Goal: Transaction & Acquisition: Subscribe to service/newsletter

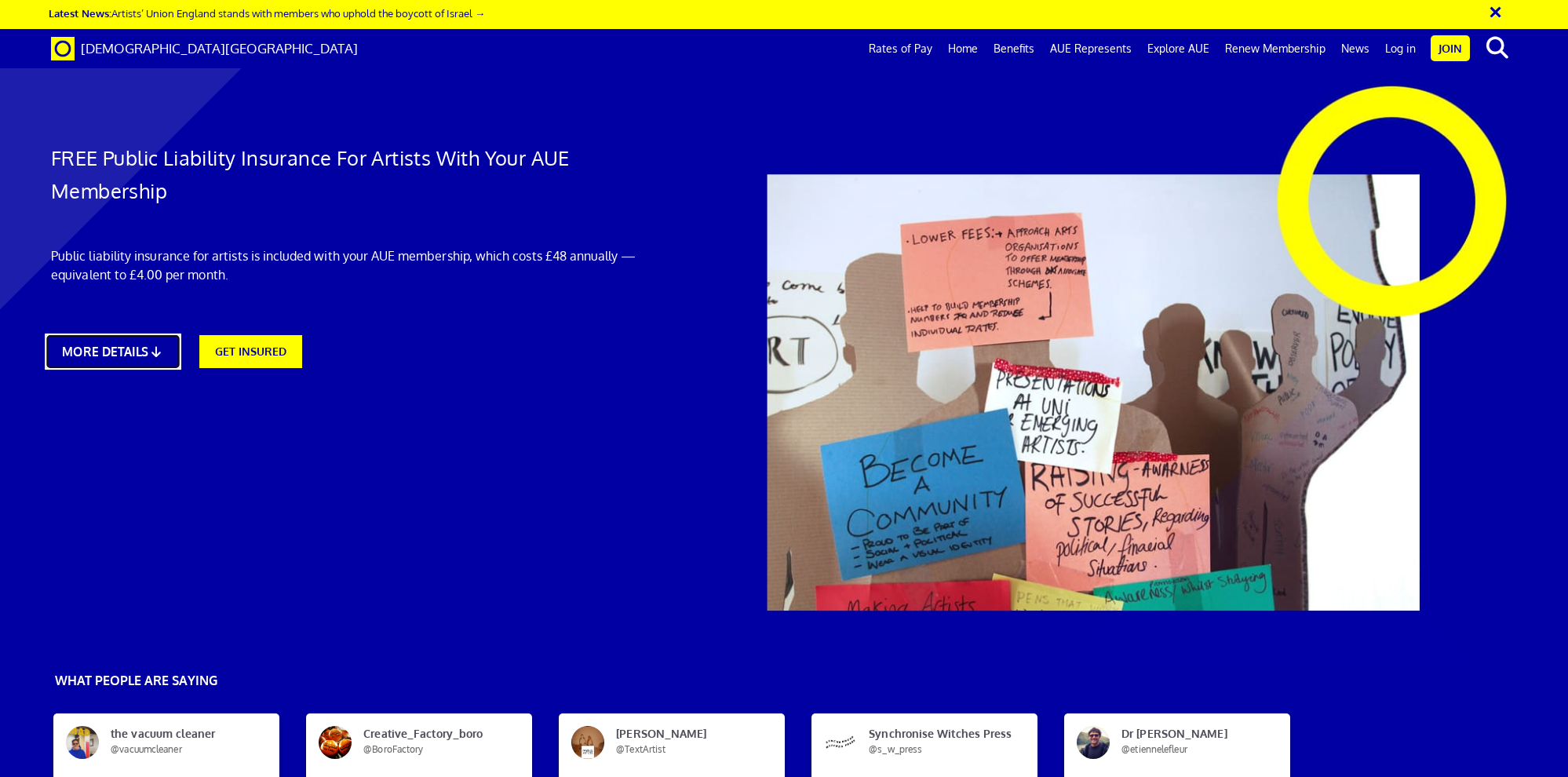
click at [113, 357] on link "MORE DETAILS" at bounding box center [113, 351] width 136 height 36
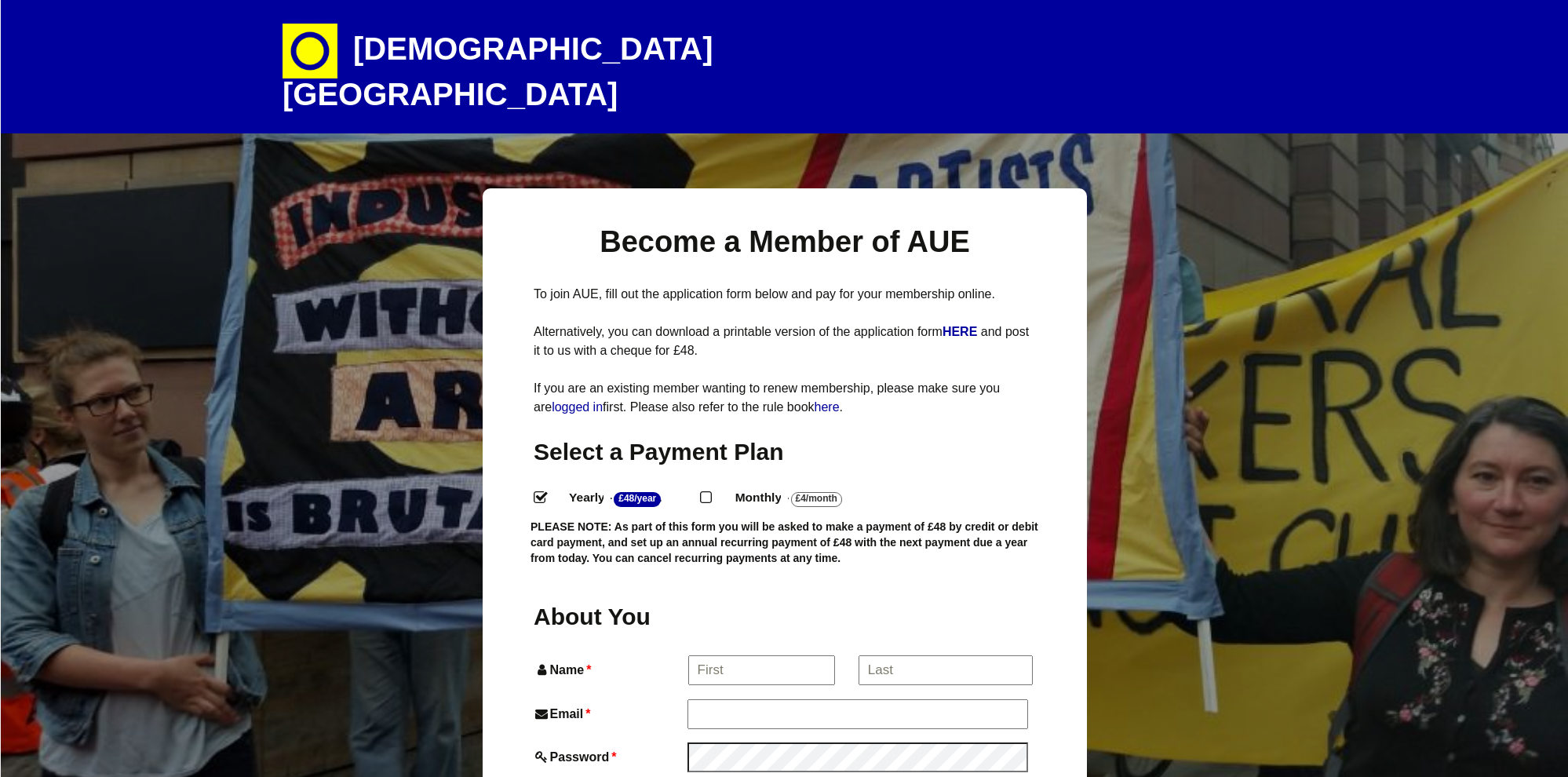
select select
click at [711, 491] on input "Monthly - £4/Month ." at bounding box center [705, 496] width 10 height 10
radio input "true"
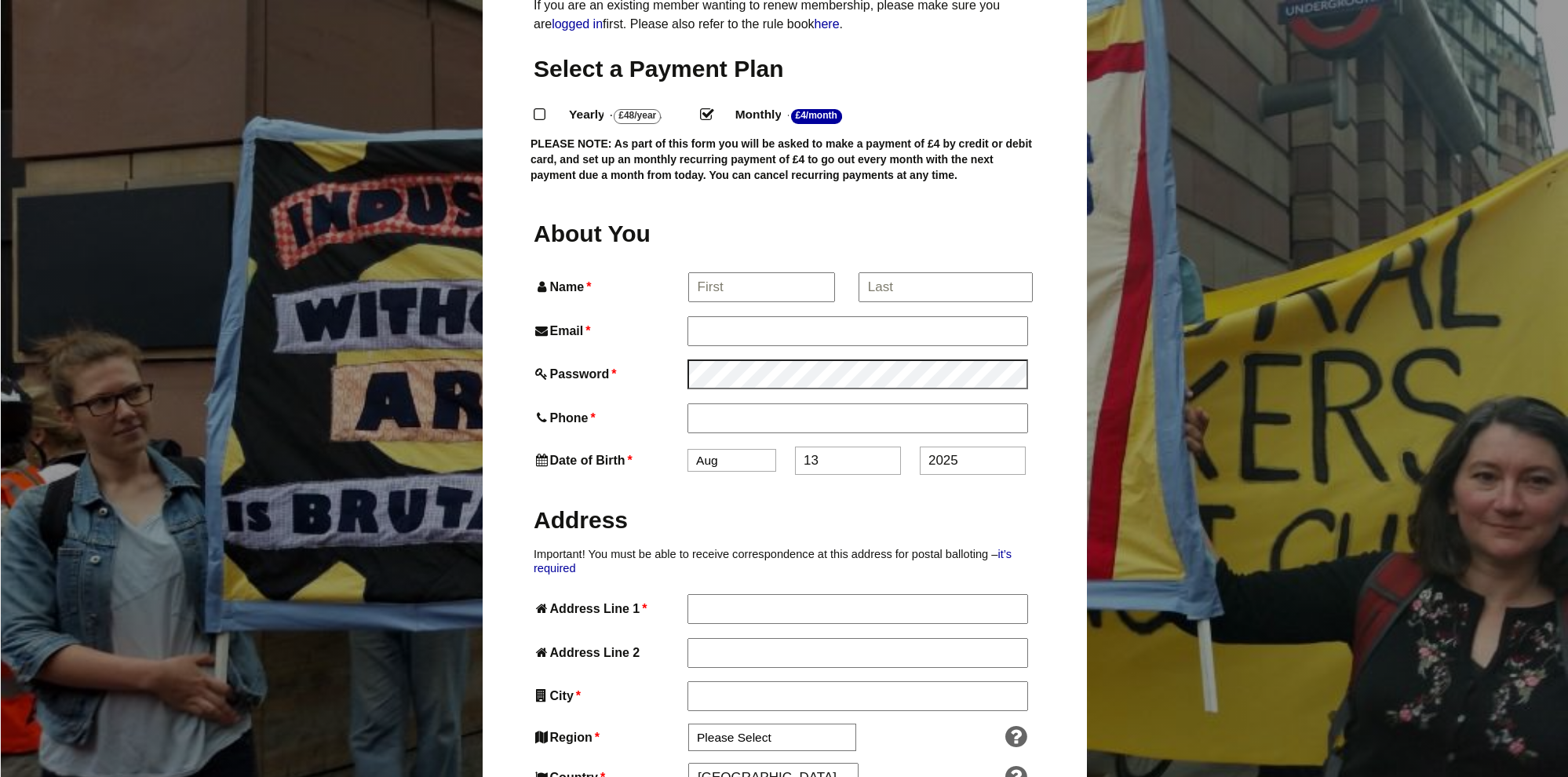
scroll to position [387, 0]
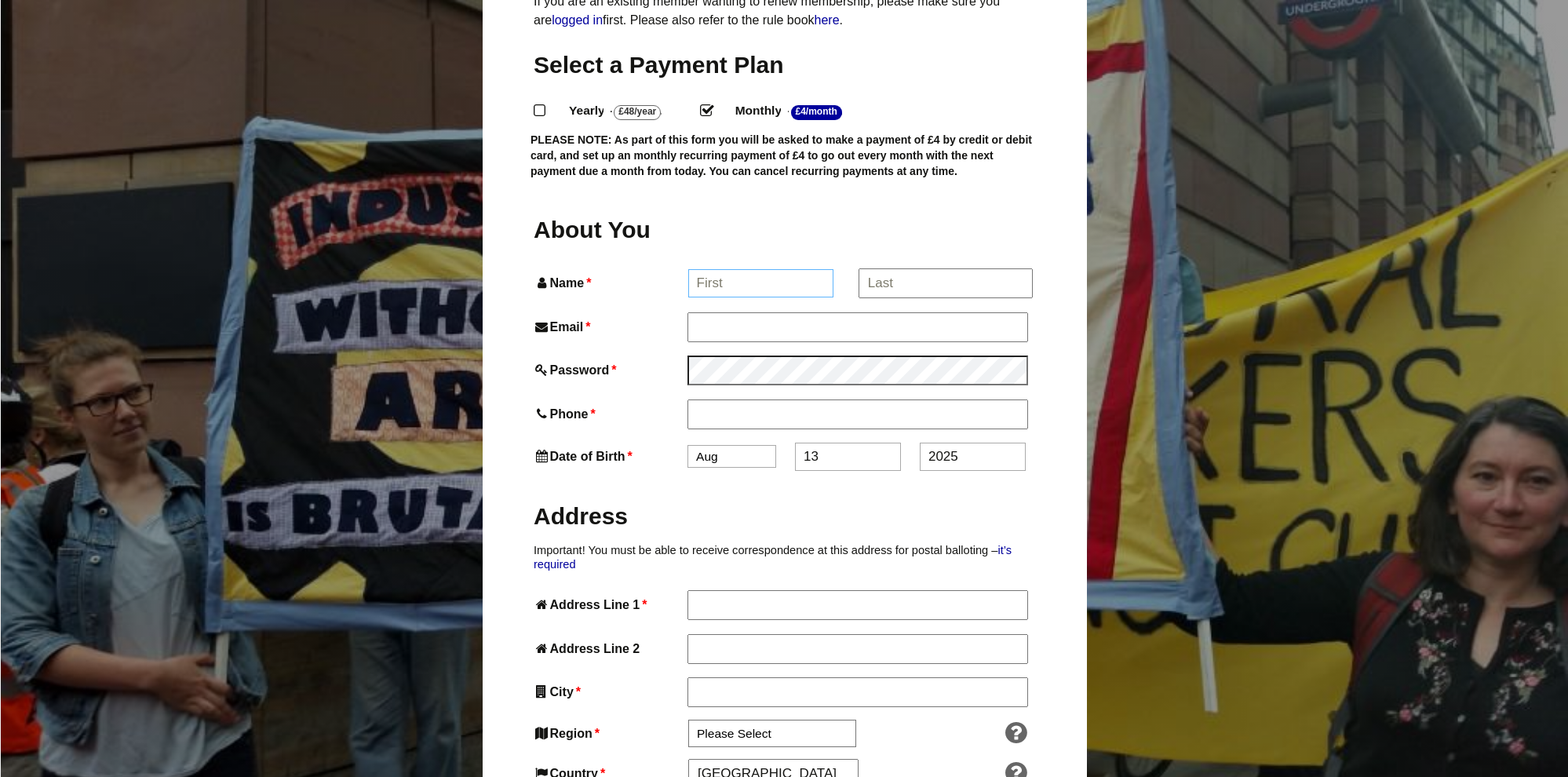
click at [742, 270] on input "Name *" at bounding box center [762, 284] width 146 height 29
type input "Joy"
type input "Joy Yamusangie"
type input "[EMAIL_ADDRESS][DOMAIN_NAME]"
type input "07564106404"
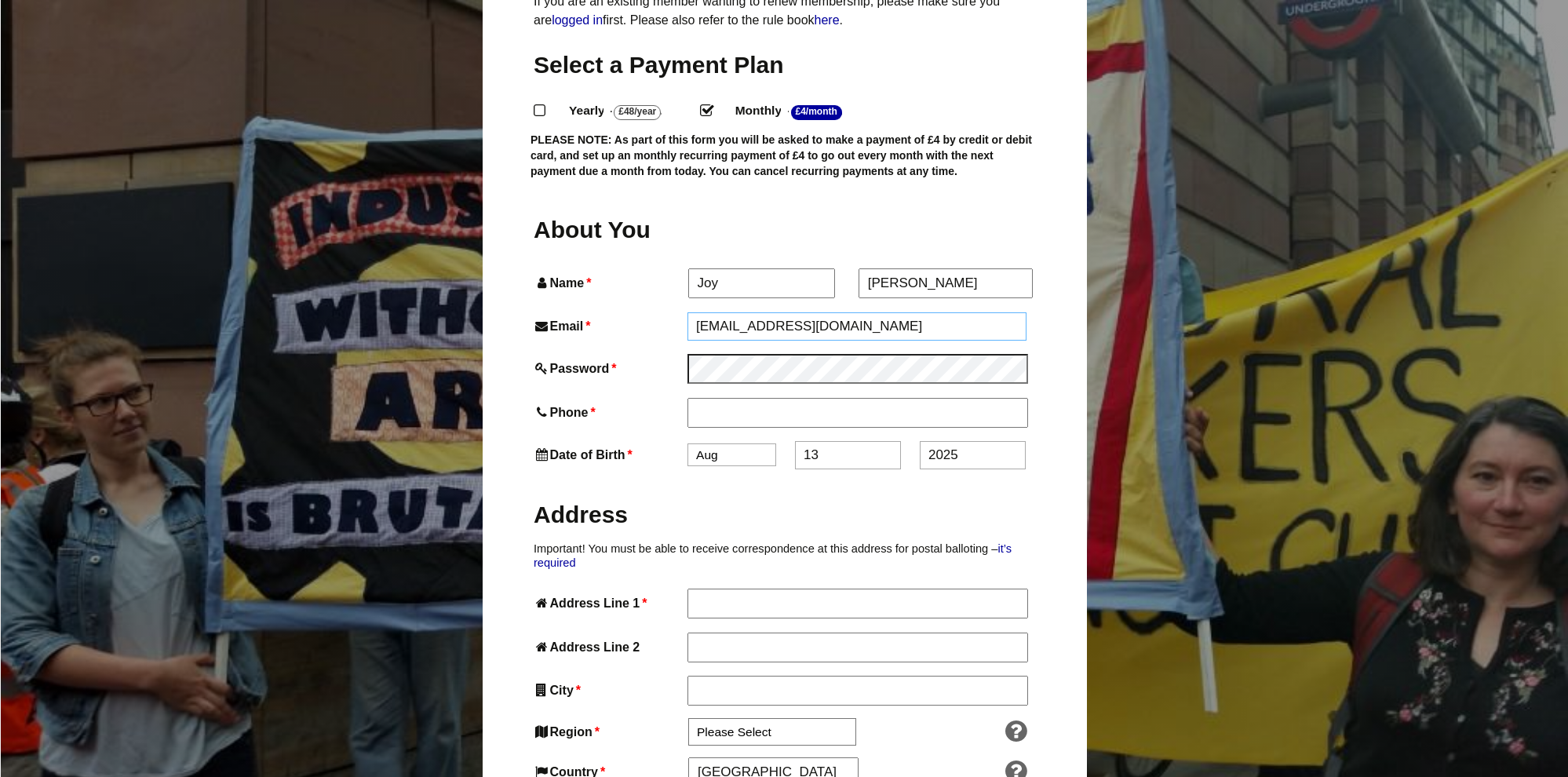
type input "Flat [STREET_ADDRESS]"
type input "[PERSON_NAME][GEOGRAPHIC_DATA]"
type input "[GEOGRAPHIC_DATA]"
select select "[GEOGRAPHIC_DATA]"
type input "SE15 6JL"
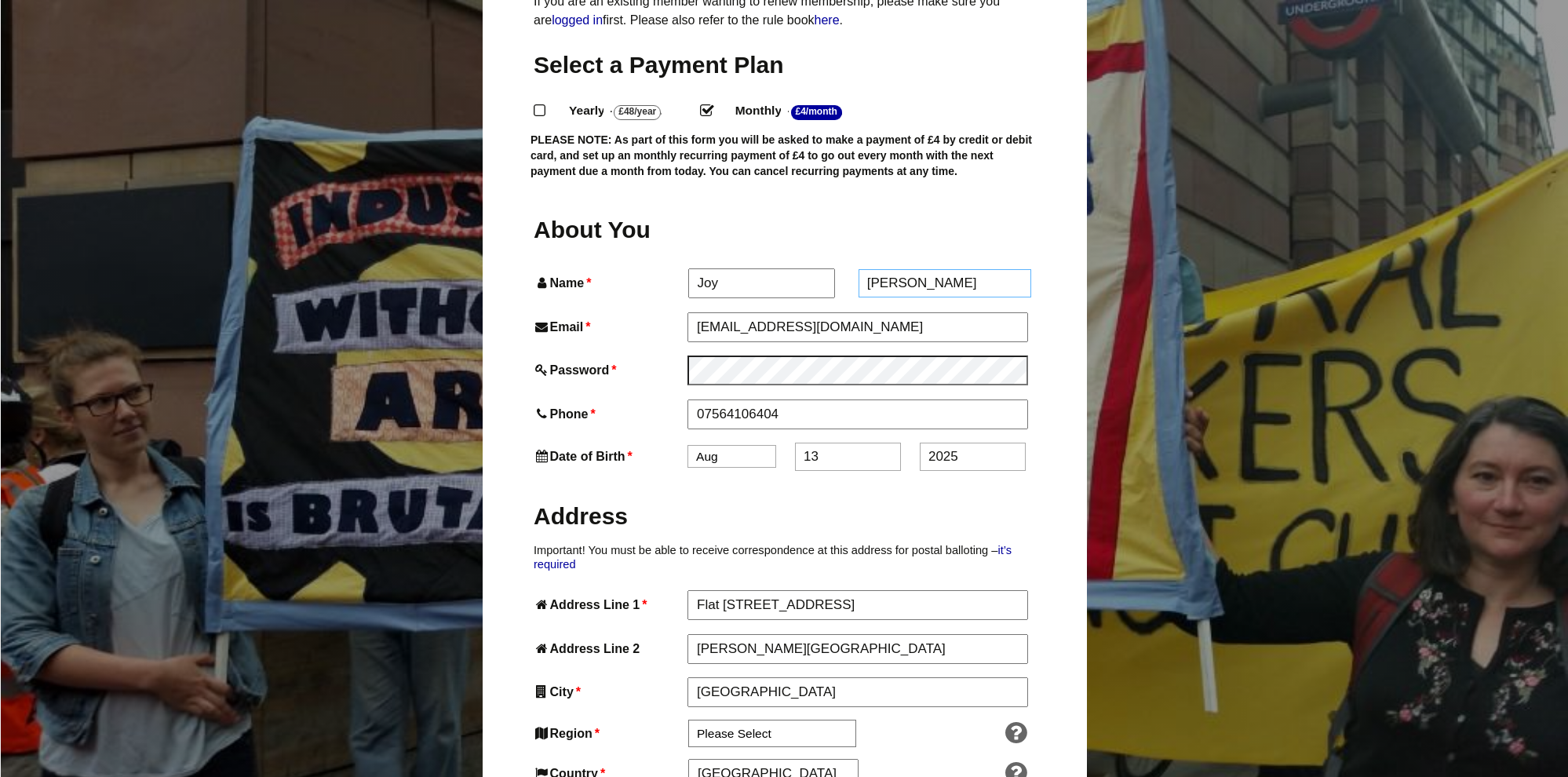
drag, startPoint x: 975, startPoint y: 249, endPoint x: 844, endPoint y: 249, distance: 131.0
click at [870, 270] on input "Joy Yamusangie" at bounding box center [945, 284] width 174 height 29
drag, startPoint x: 964, startPoint y: 255, endPoint x: 835, endPoint y: 249, distance: 129.1
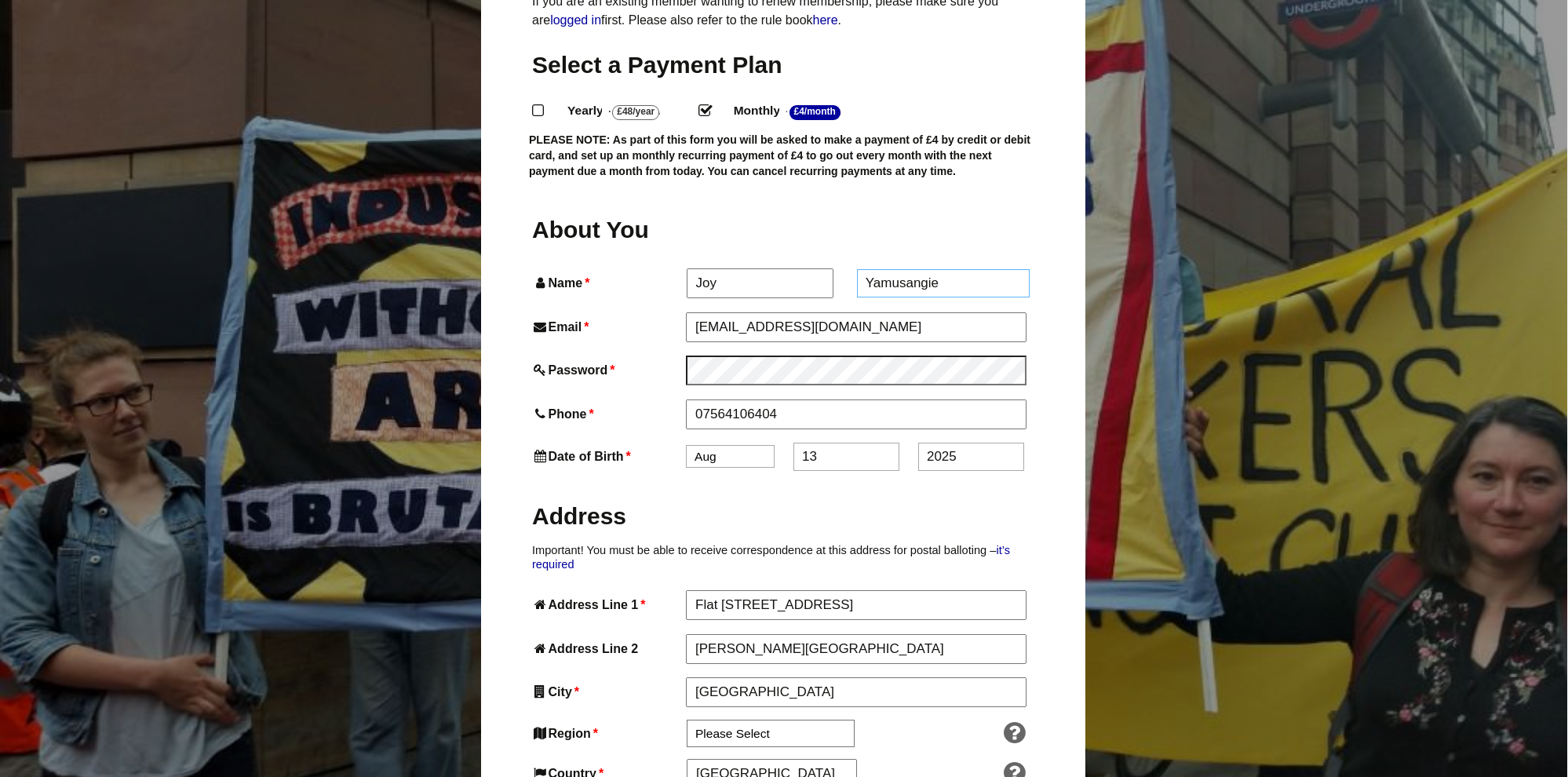
type input "Yamusangie"
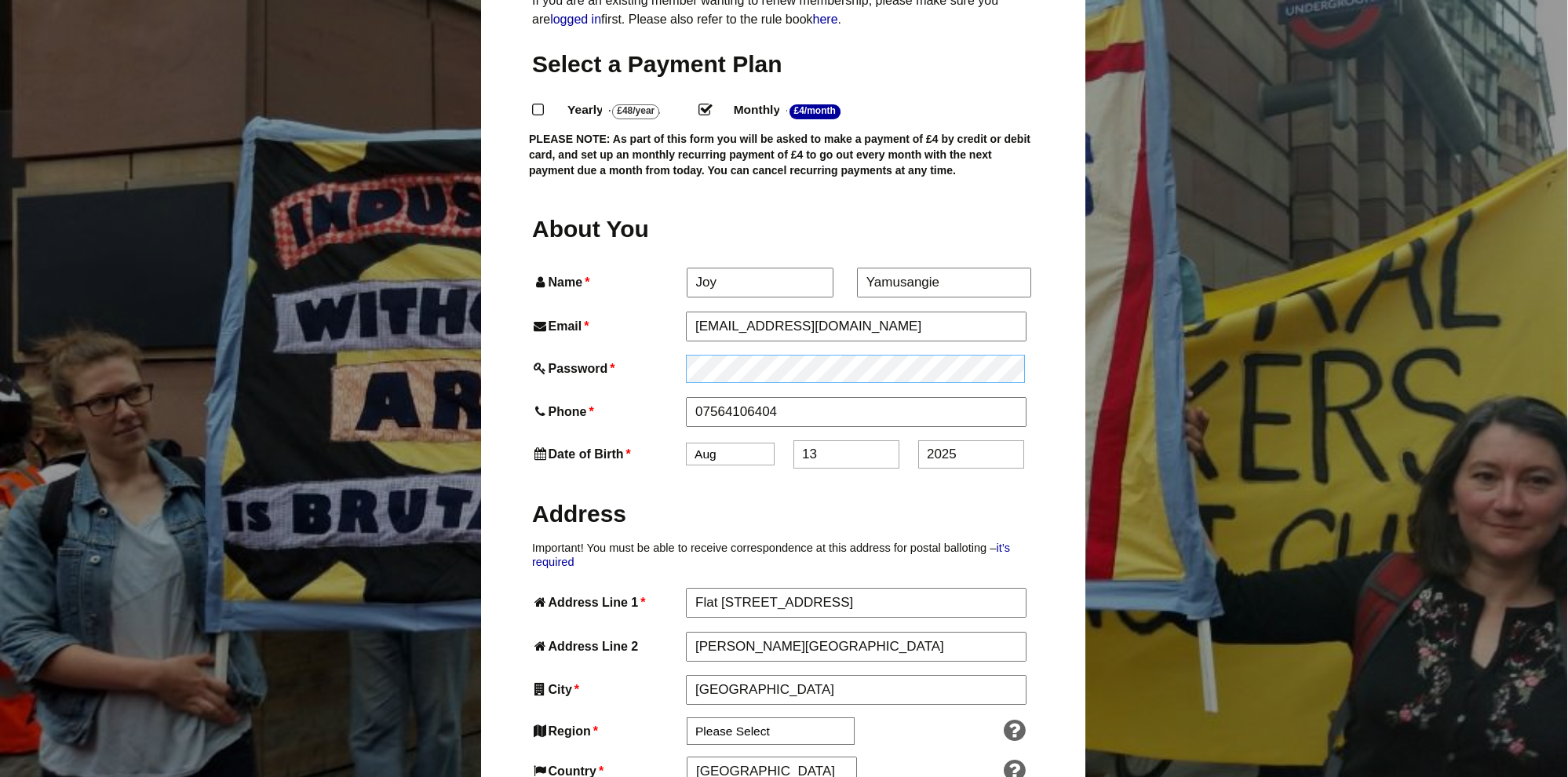
click at [644, 354] on div "Password *" at bounding box center [784, 369] width 502 height 29
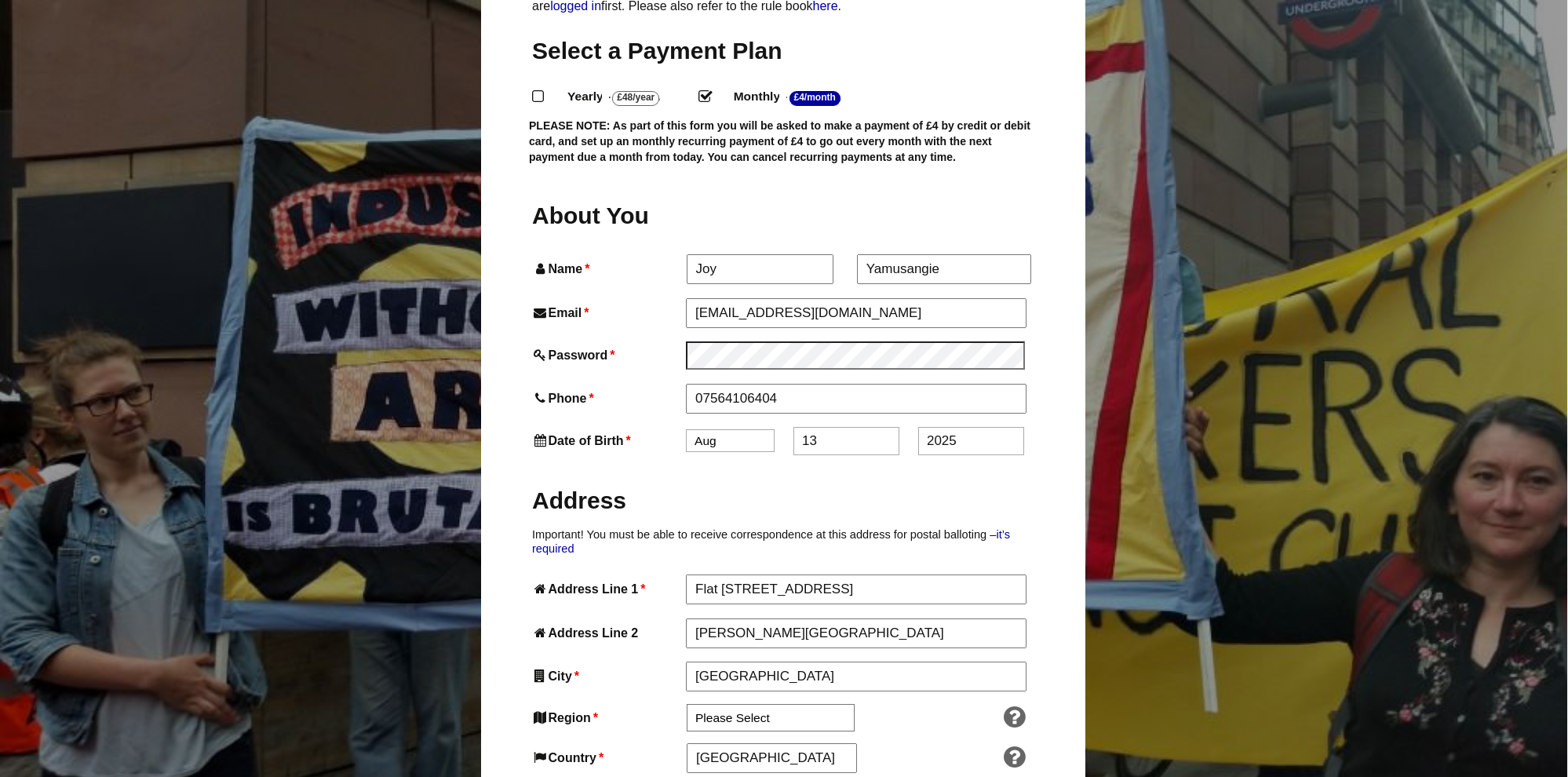
click at [734, 429] on select "Jan Feb Mar Apr May Jun Jul Aug Sep Oct Nov Dec" at bounding box center [731, 440] width 89 height 23
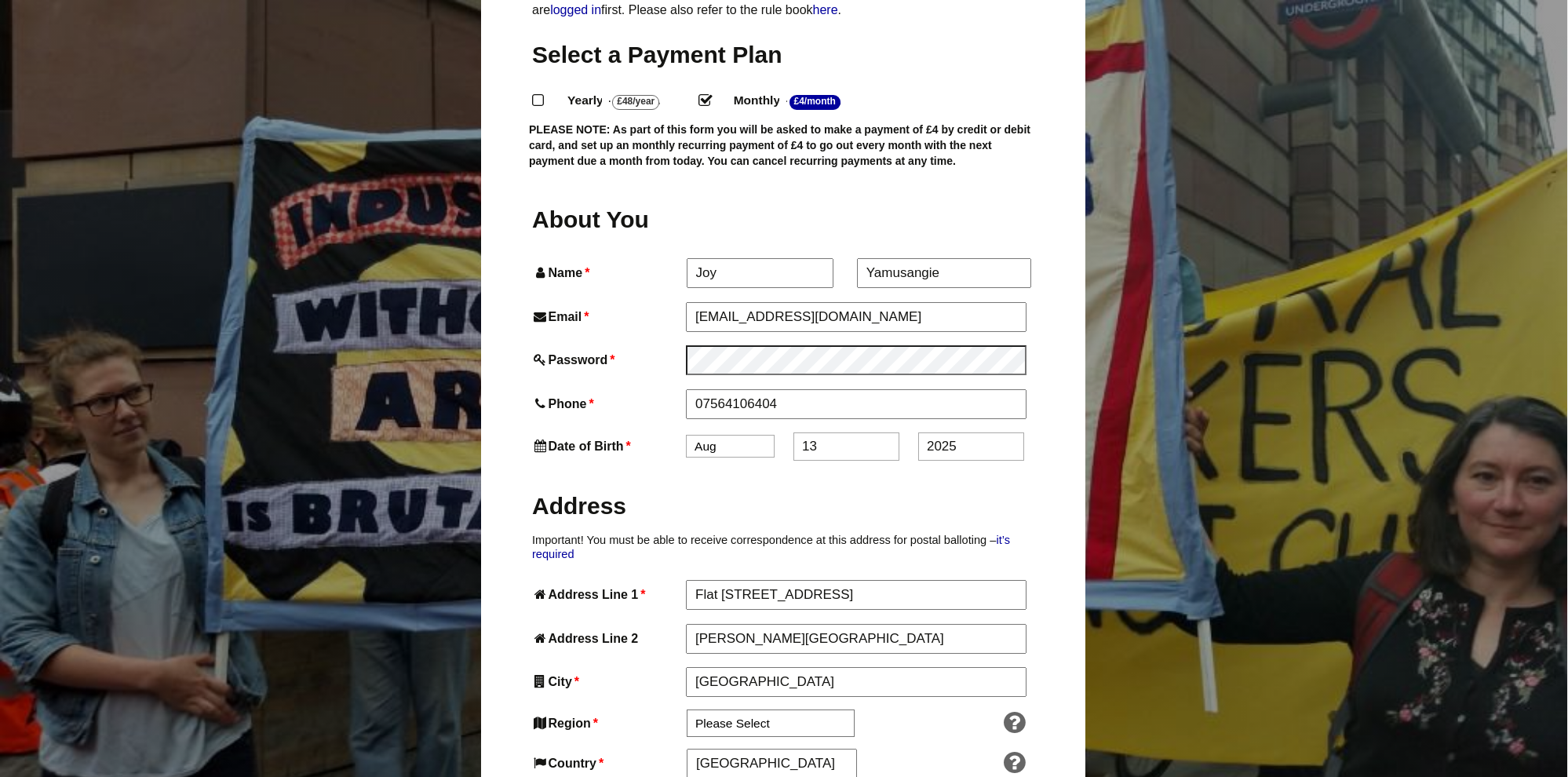
scroll to position [393, 2]
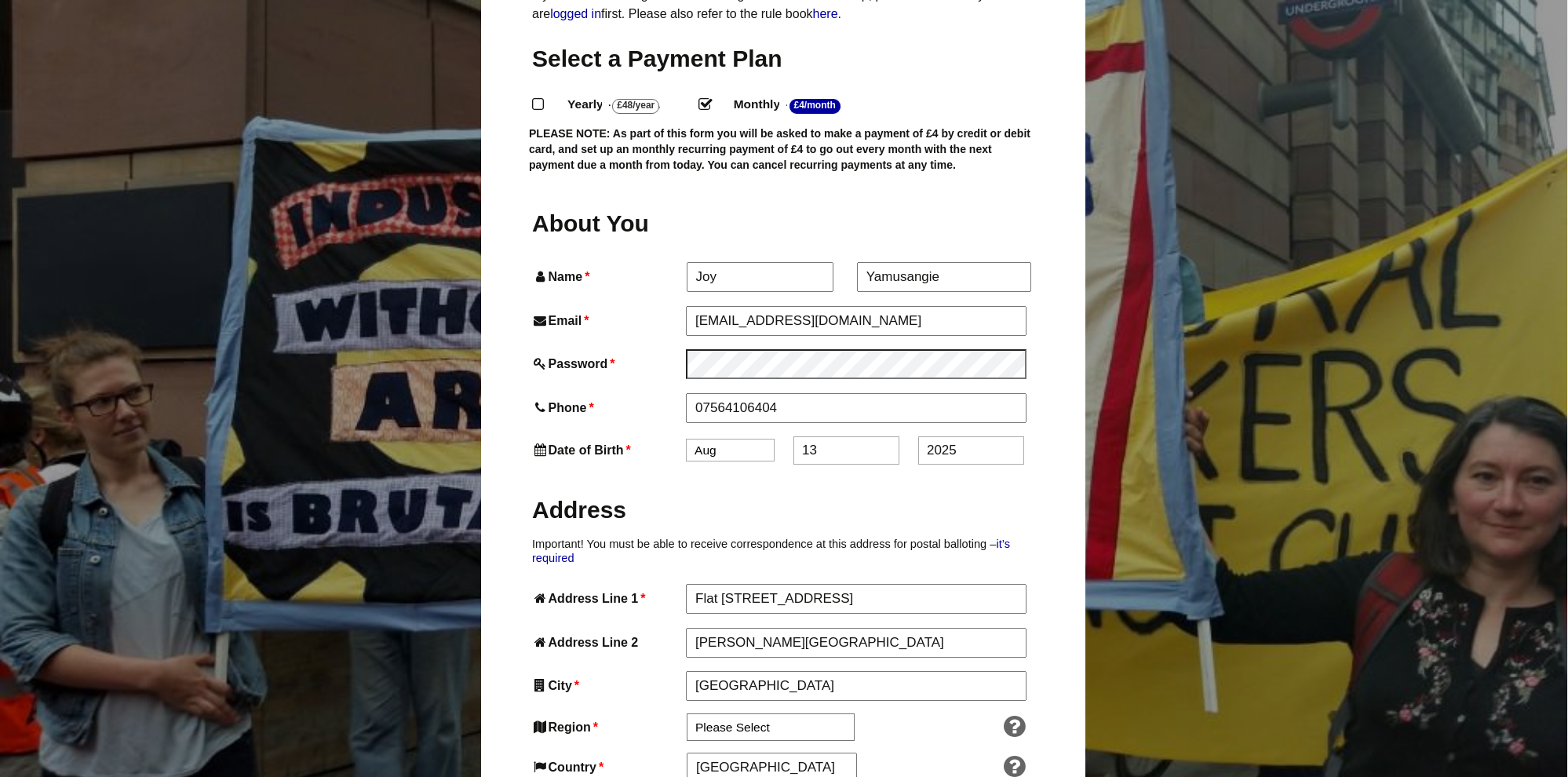
select select "4"
click at [844, 437] on input "13" at bounding box center [847, 451] width 106 height 29
click at [823, 437] on input "13" at bounding box center [847, 451] width 106 height 29
type input "19"
click at [960, 437] on input "2025" at bounding box center [971, 451] width 106 height 29
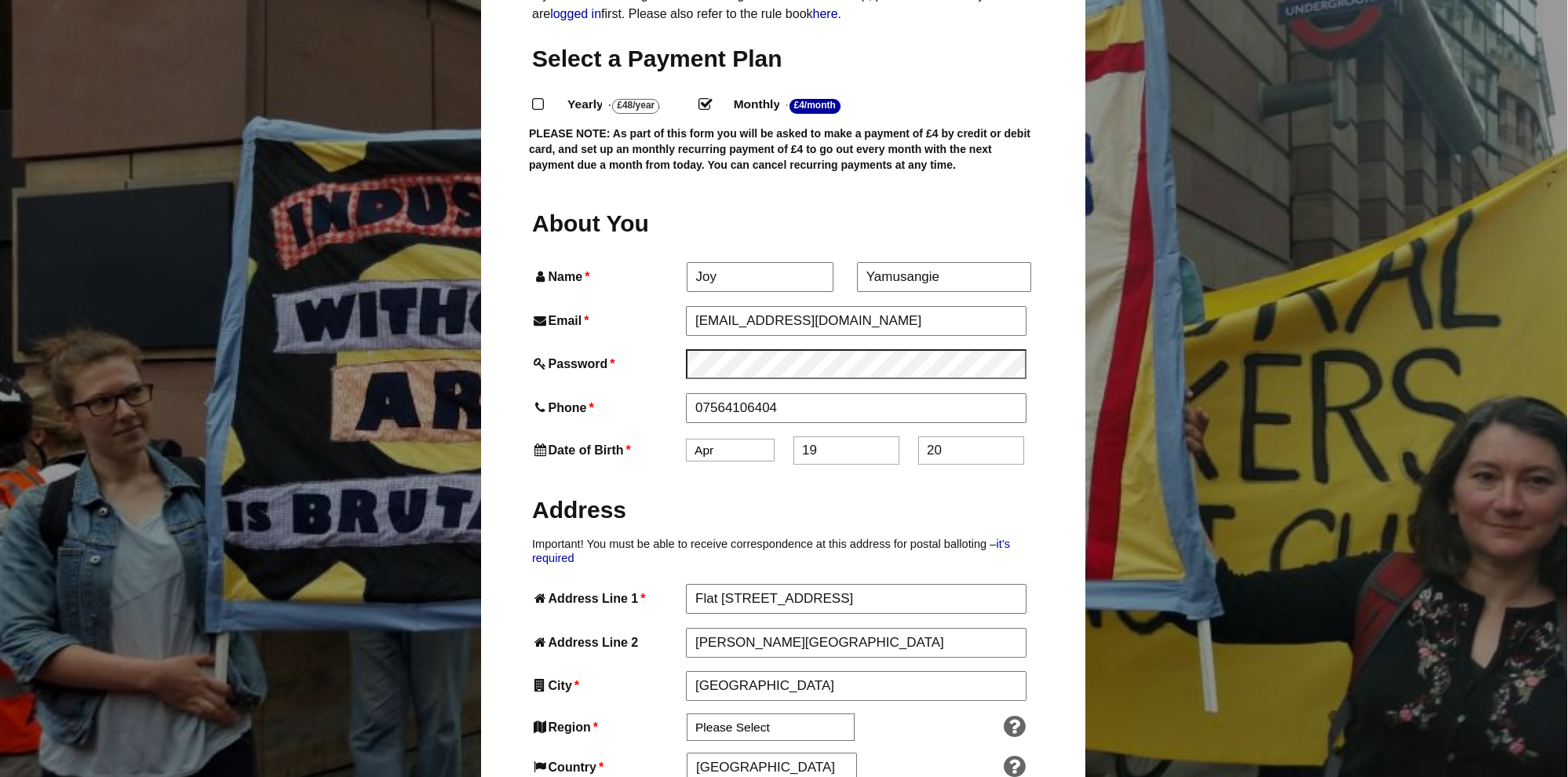
type input "2"
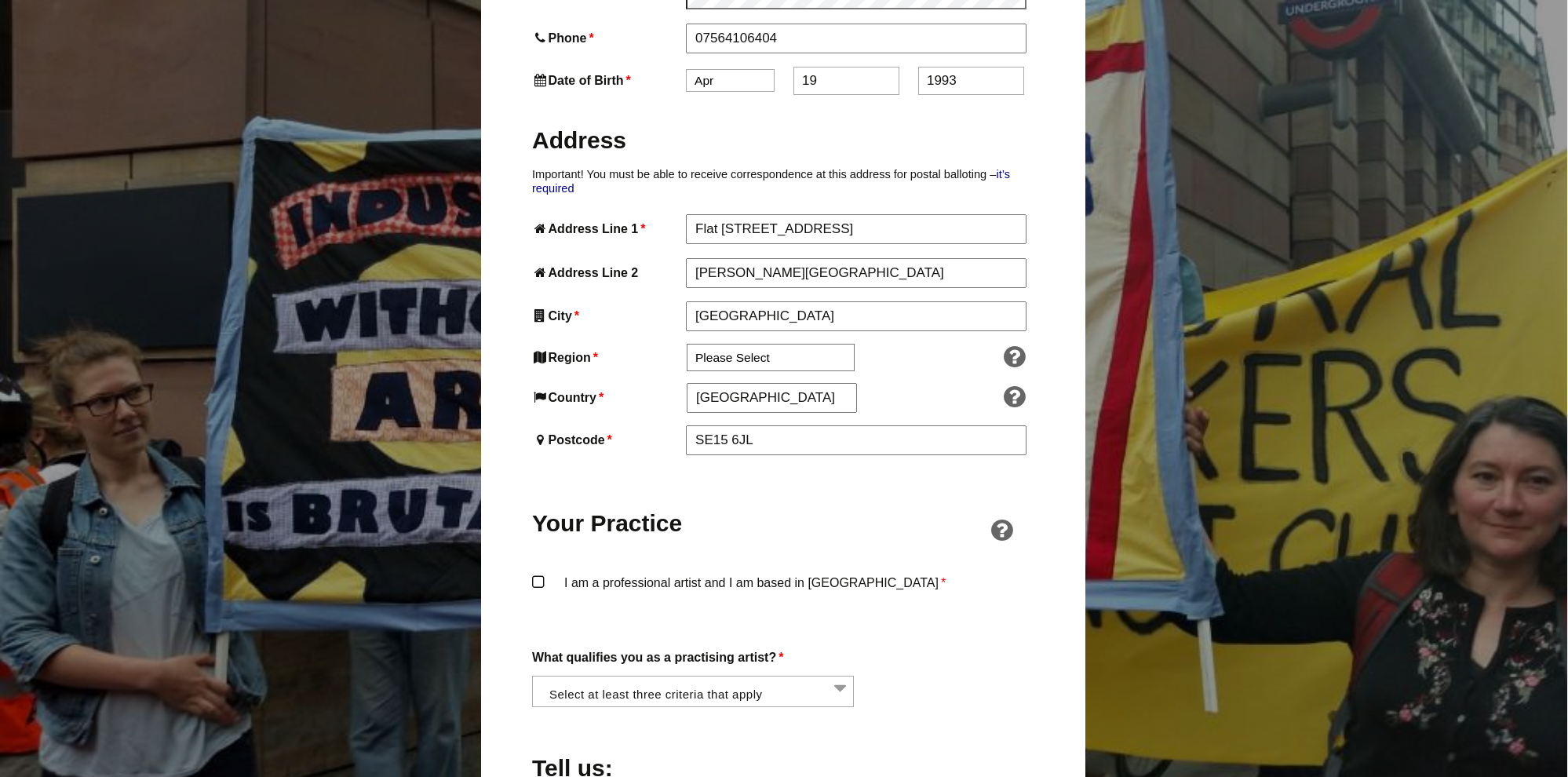
scroll to position [778, 2]
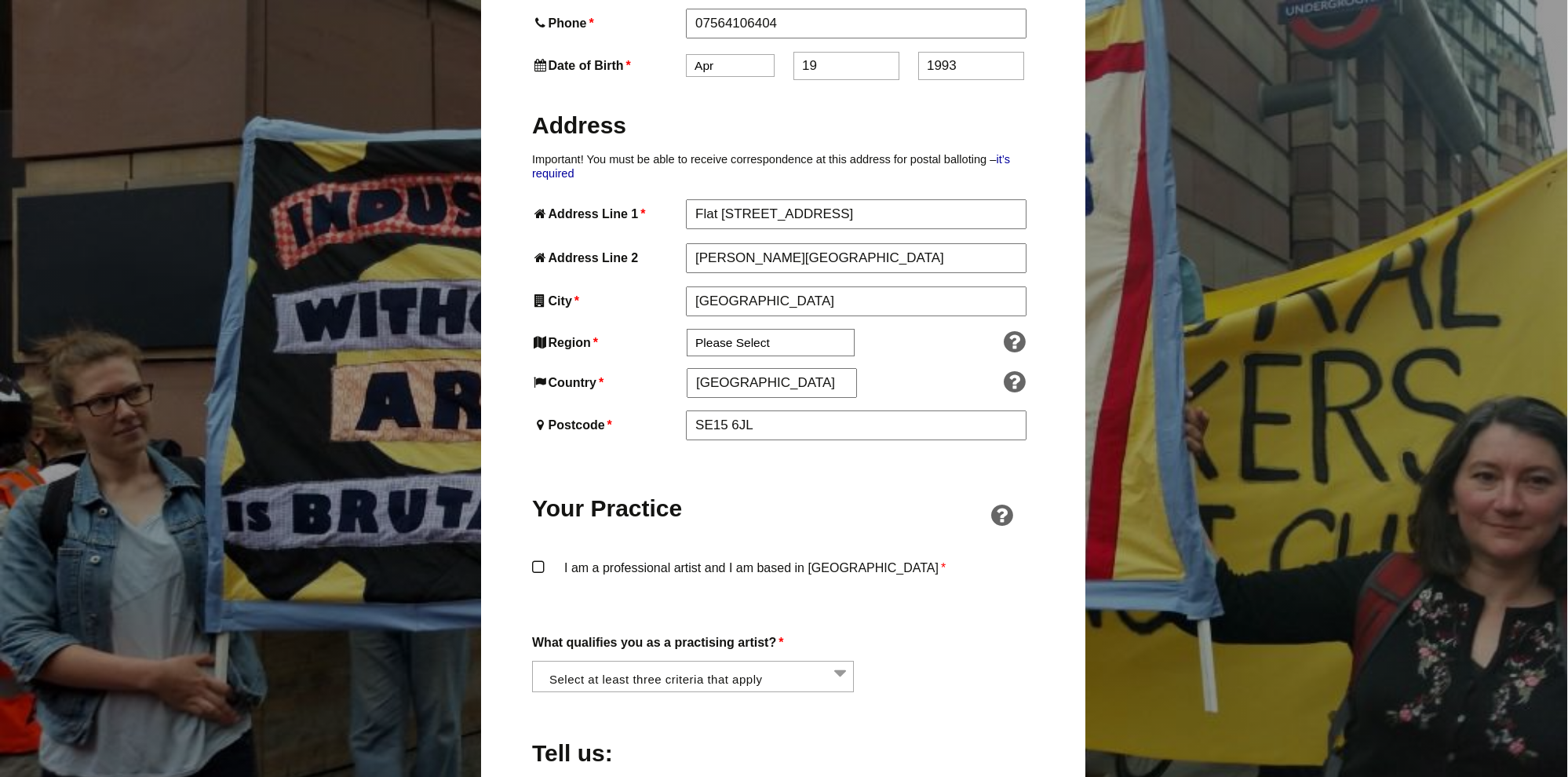
type input "1993"
click at [689, 557] on label "I am a professional artist and I am based in England *" at bounding box center [784, 580] width 502 height 47
click at [0, 0] on input "I am a professional artist and I am based in England *" at bounding box center [0, 0] width 0 height 0
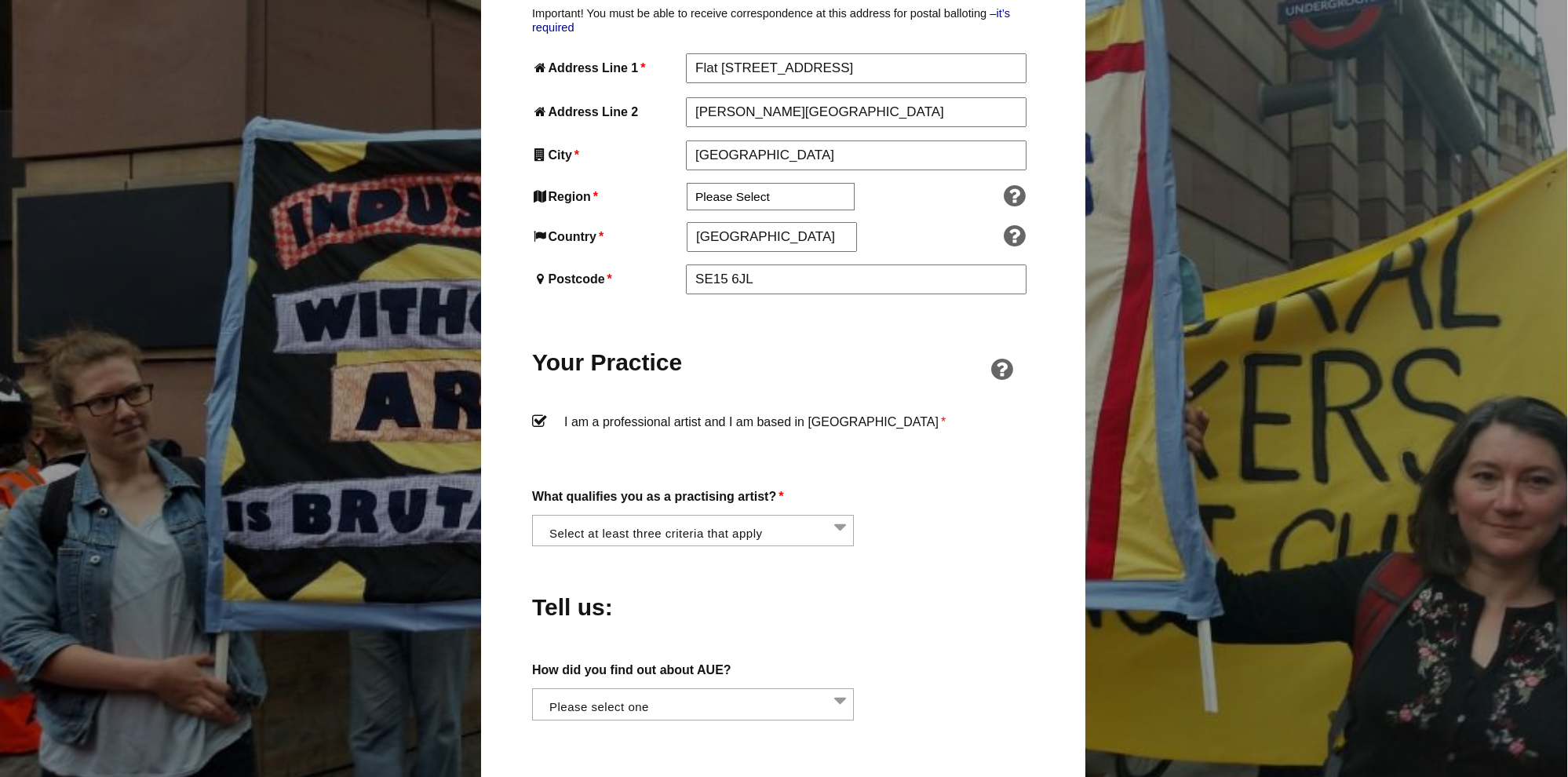
click at [711, 516] on li at bounding box center [697, 529] width 322 height 27
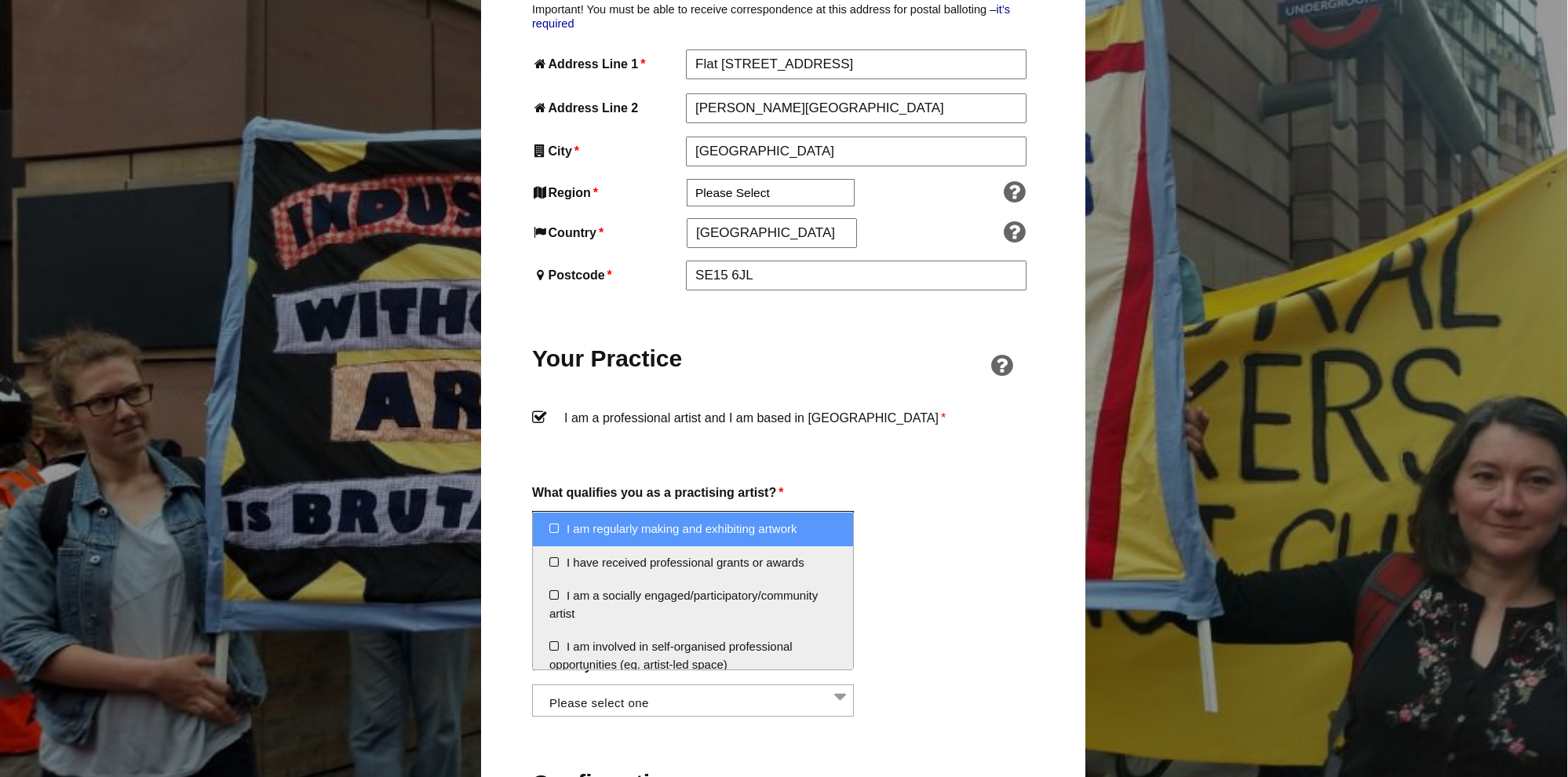
scroll to position [932, 2]
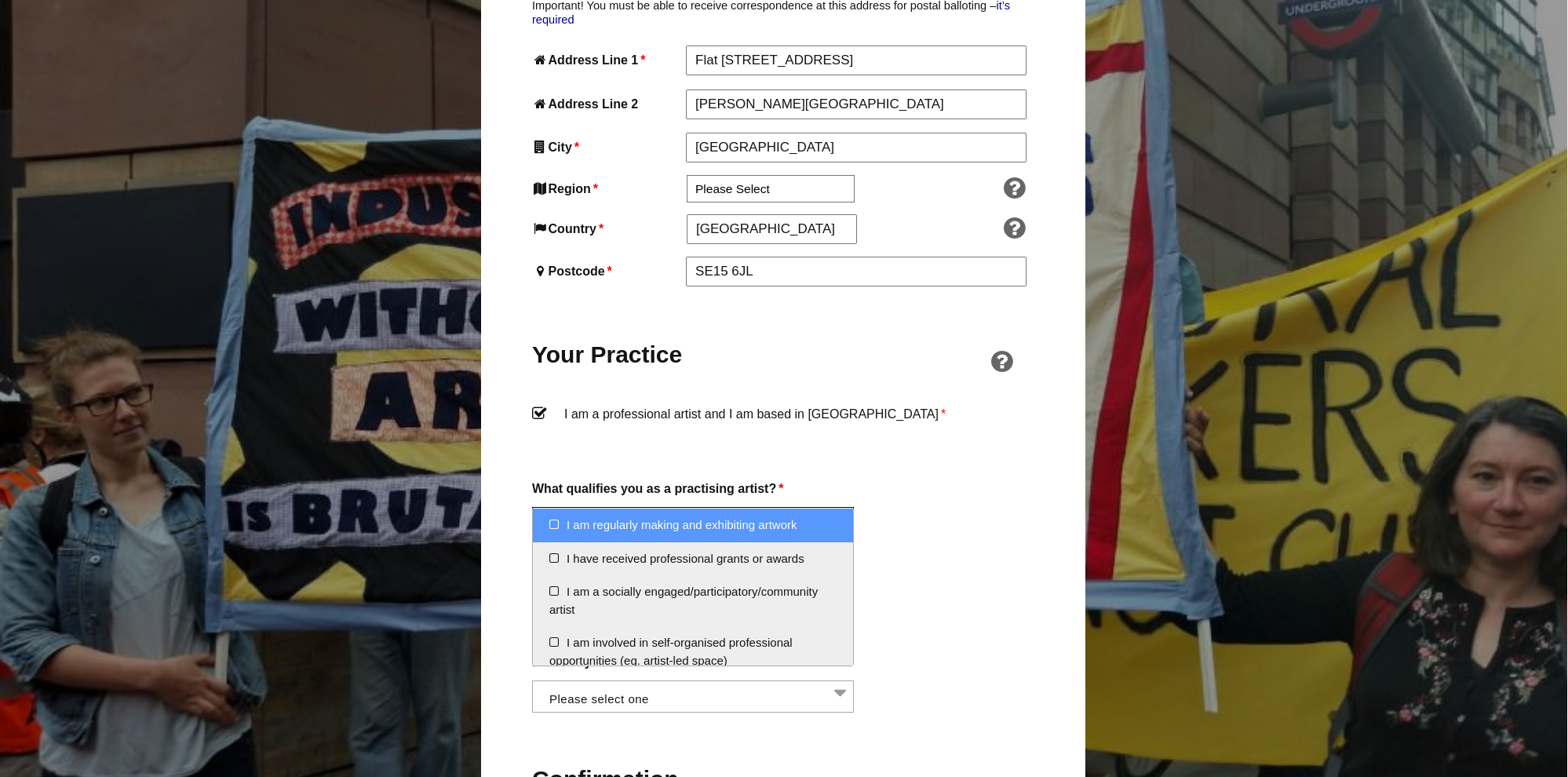
click at [553, 524] on li "I am regularly making and exhibiting artwork" at bounding box center [692, 526] width 320 height 34
select select "regularly_making_and_exhibiting_artwork"
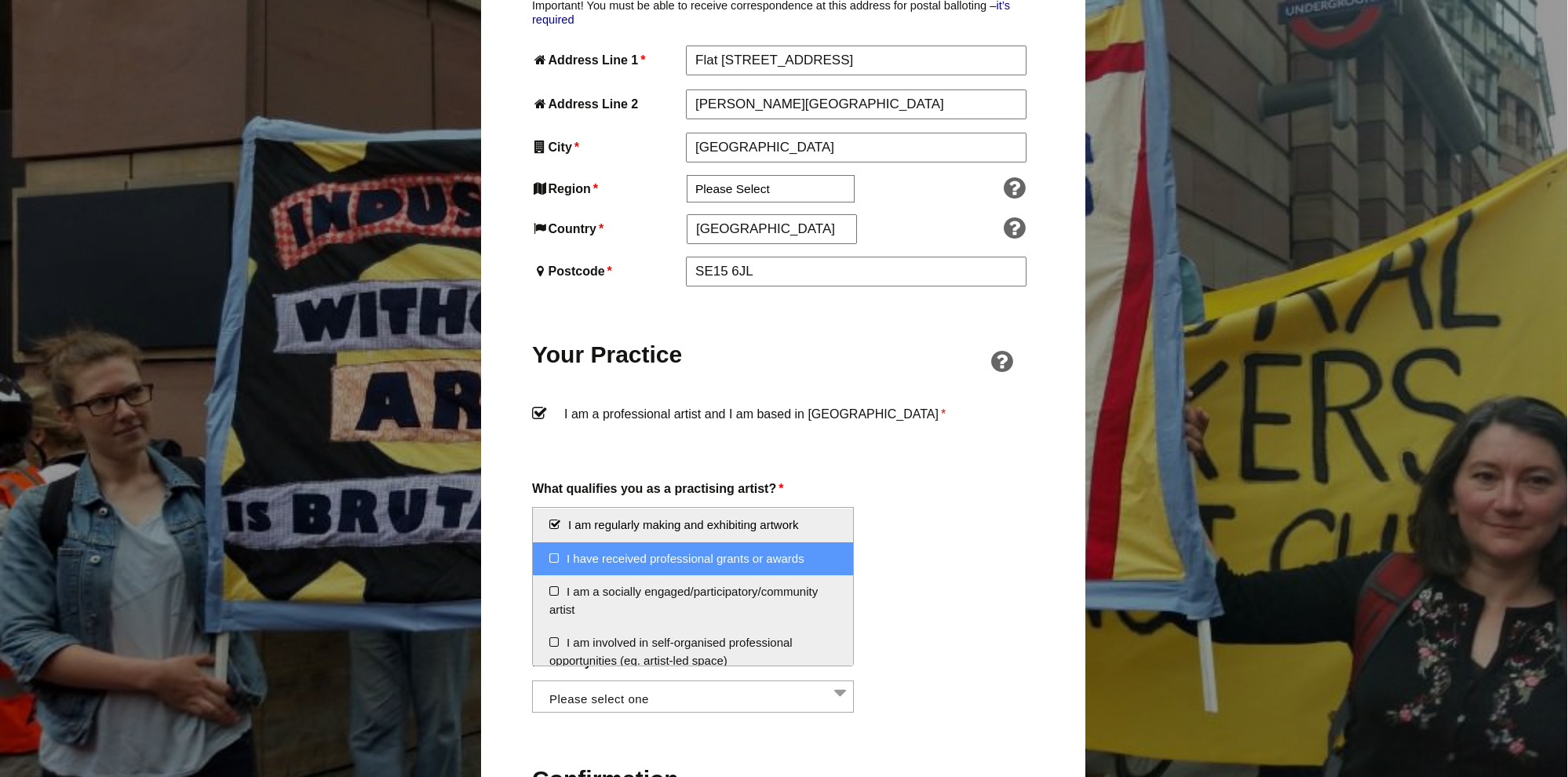
click at [557, 556] on li "I have received professional grants or awards" at bounding box center [692, 559] width 320 height 34
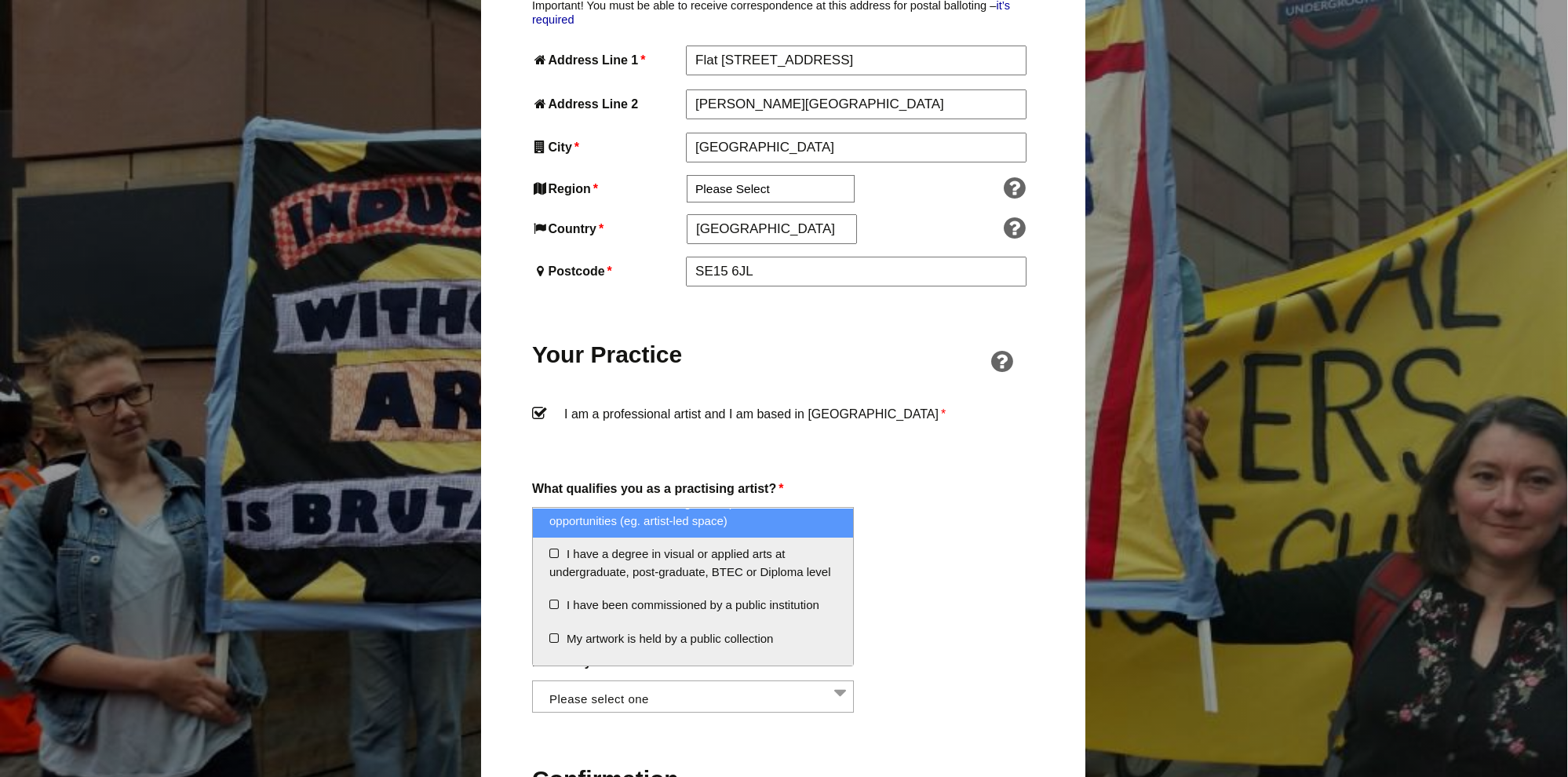
scroll to position [140, 0]
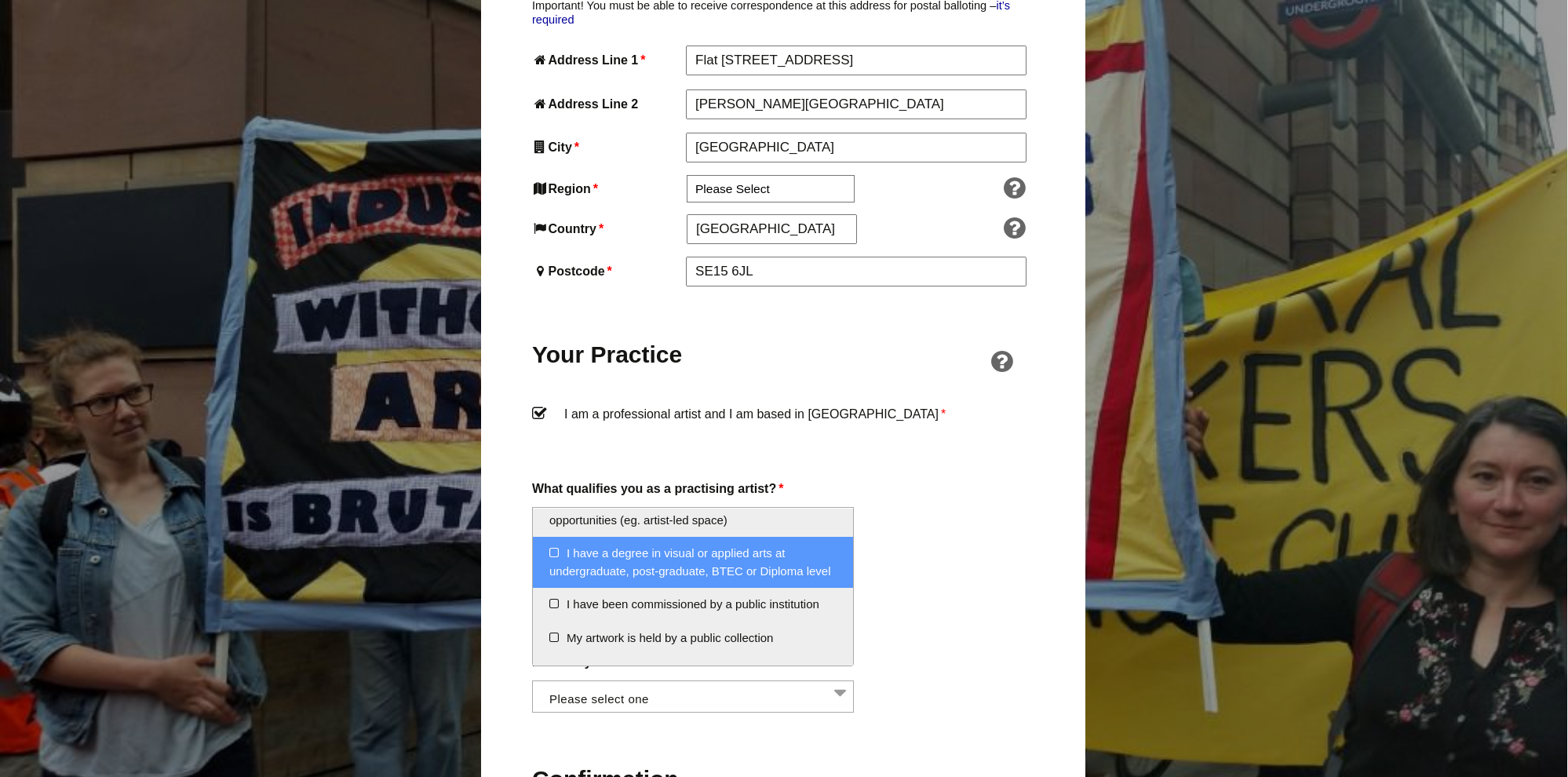
click at [574, 560] on li "I have a degree in visual or applied arts at undergraduate, post-graduate, BTEC…" at bounding box center [692, 562] width 320 height 51
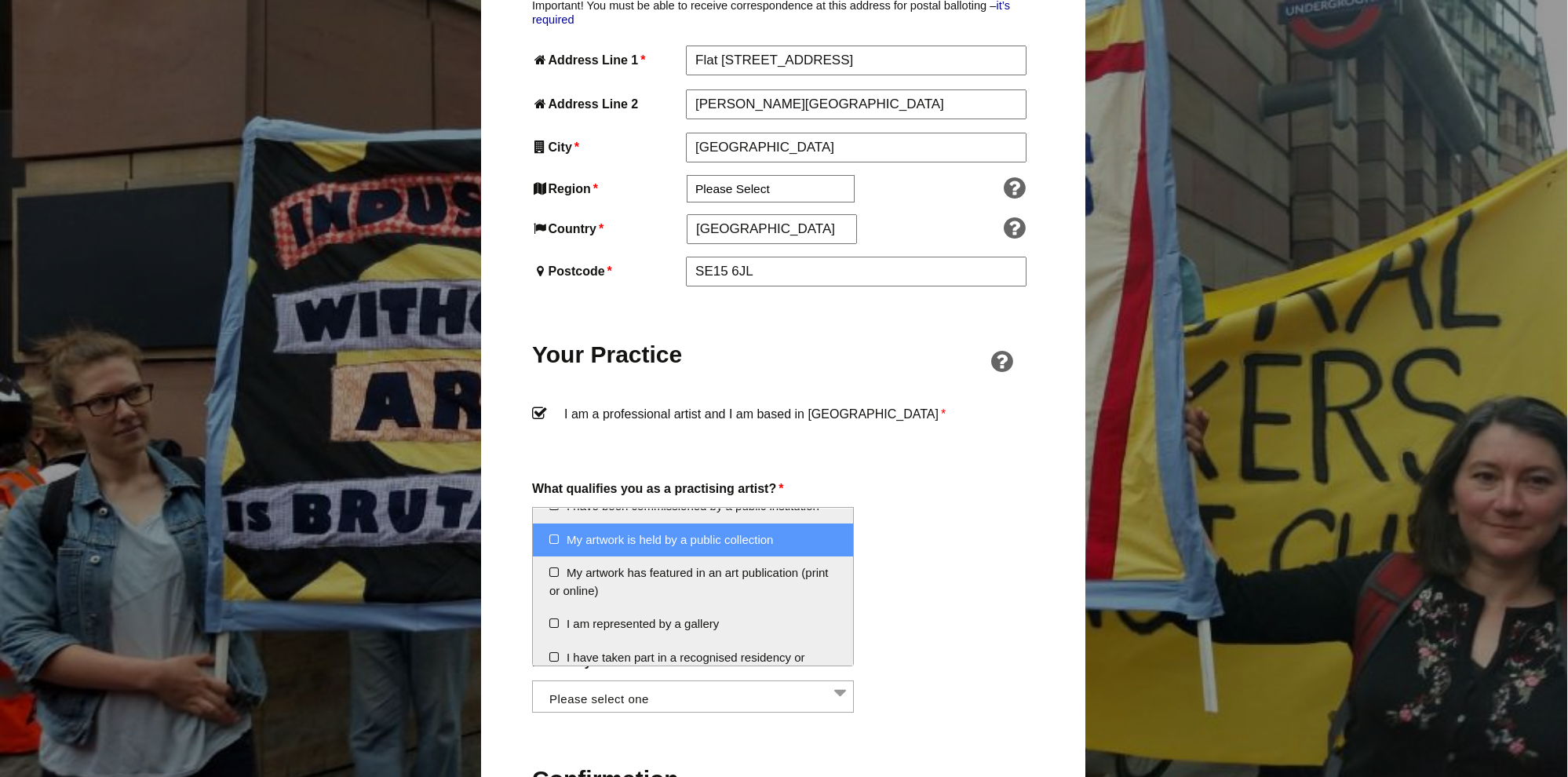
scroll to position [241, 0]
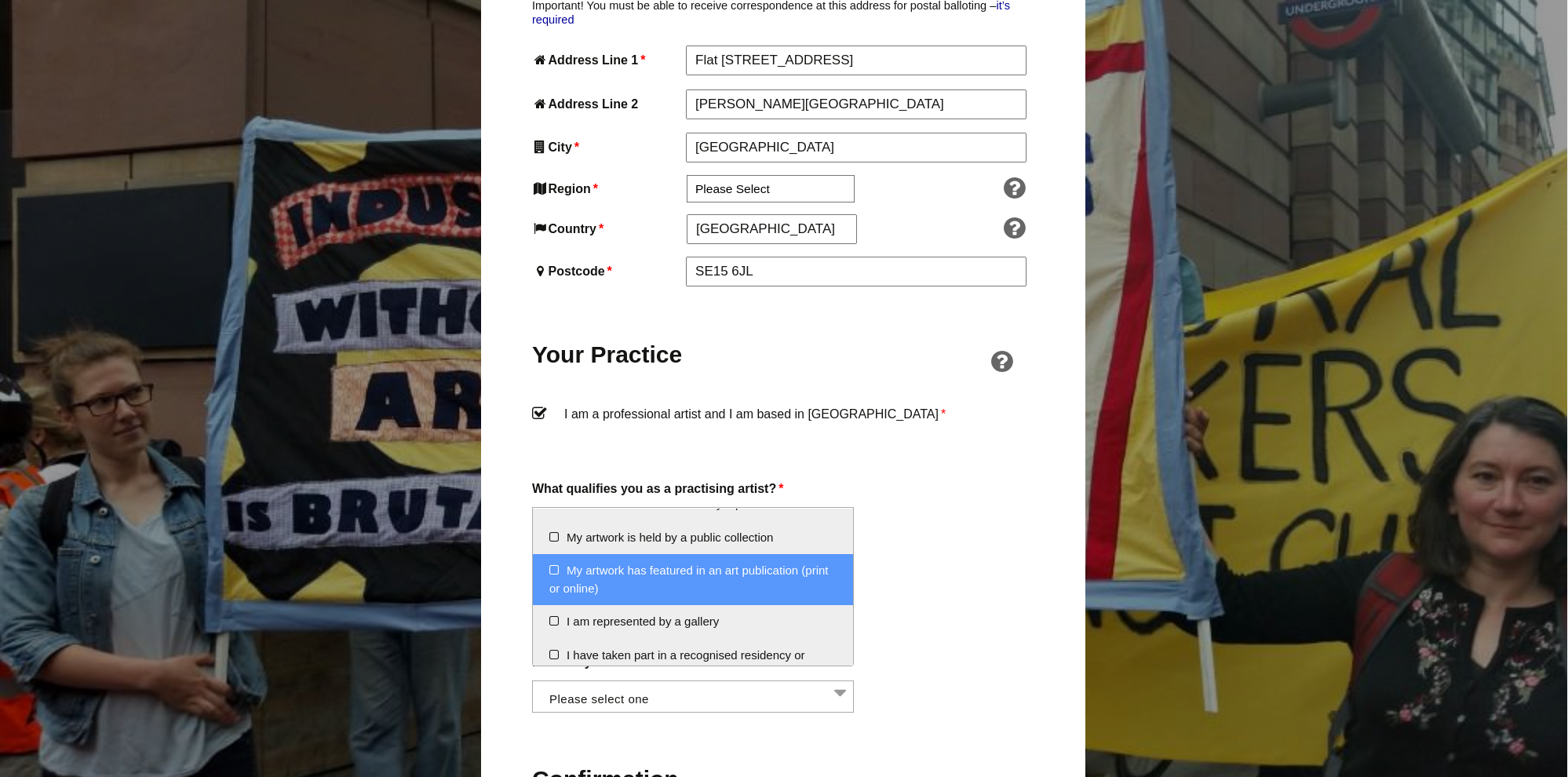
click at [637, 579] on li "My artwork has featured in an art publication (print or online)" at bounding box center [692, 580] width 320 height 51
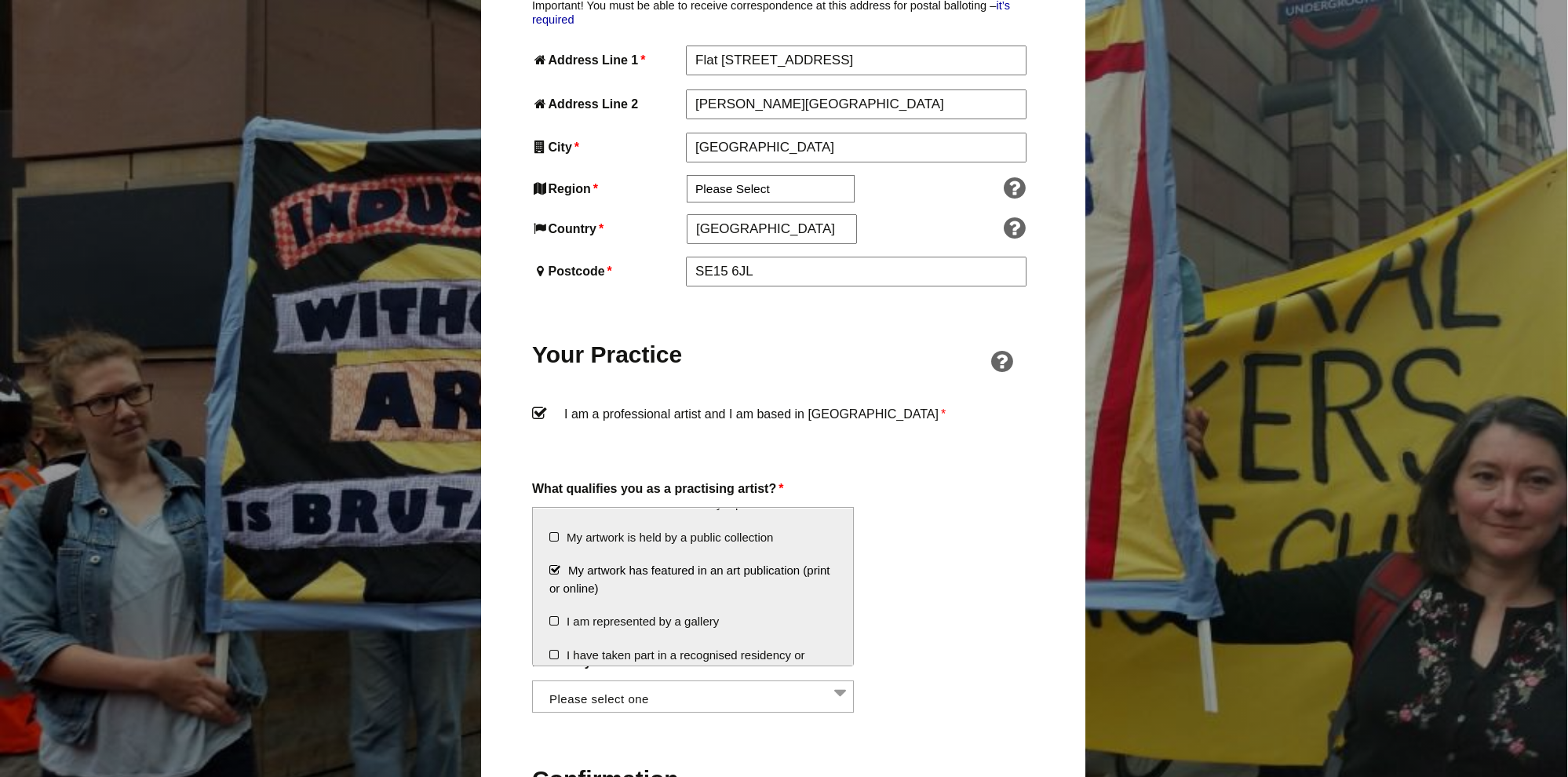
scroll to position [265, 0]
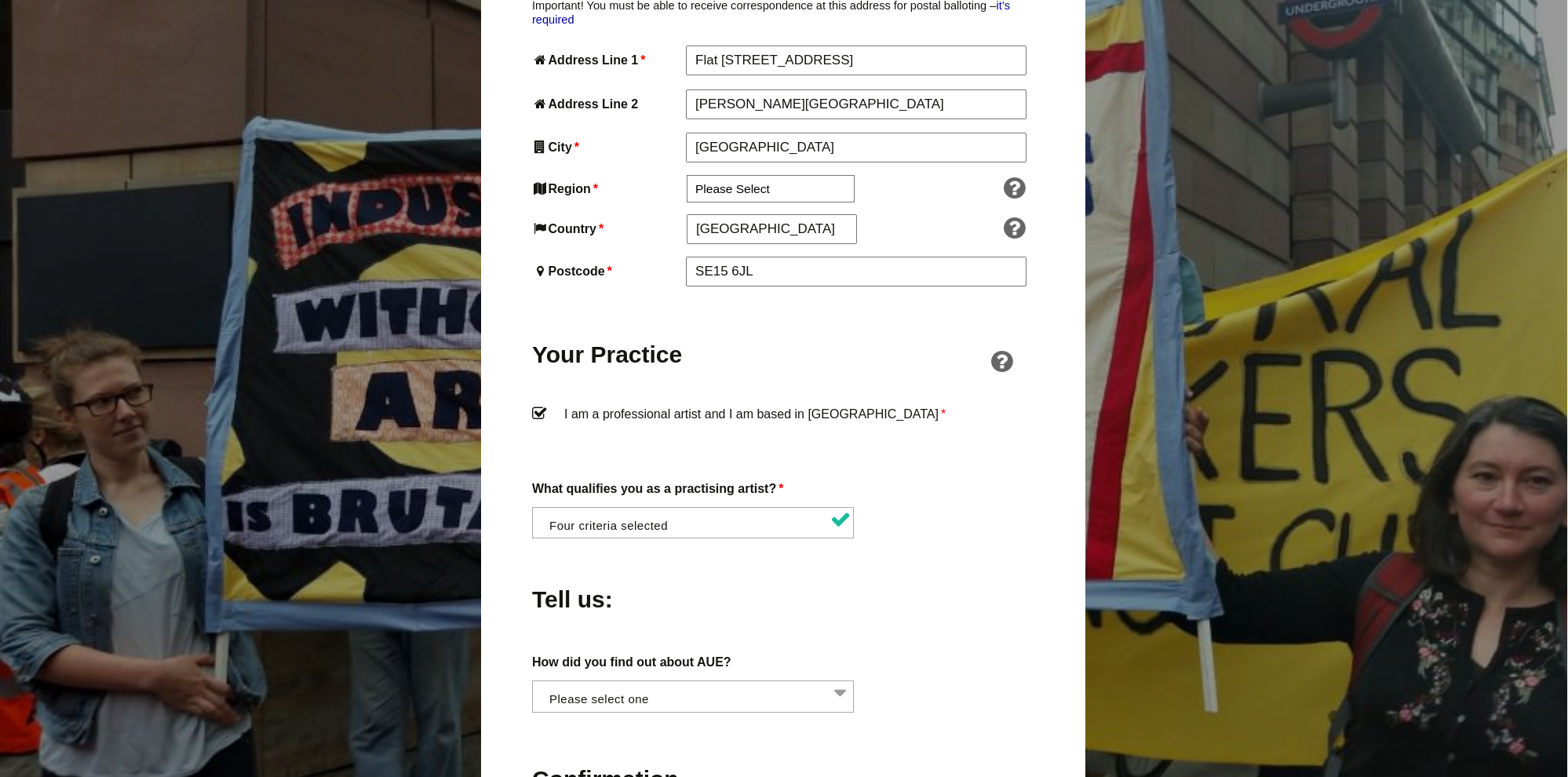
click at [1010, 553] on div "Tell us:" at bounding box center [784, 596] width 502 height 86
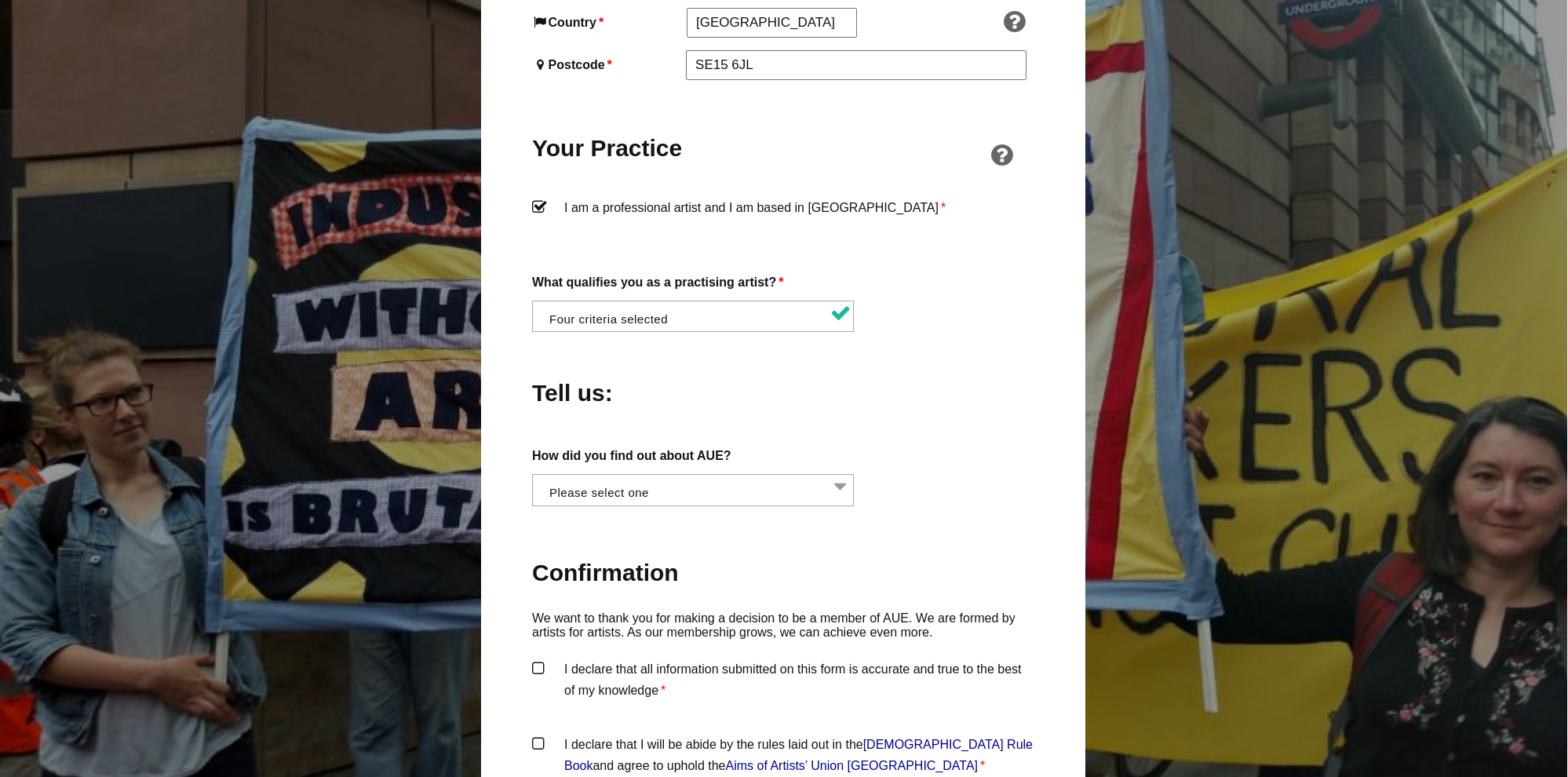
scroll to position [0, 1]
click at [694, 475] on li at bounding box center [696, 488] width 322 height 27
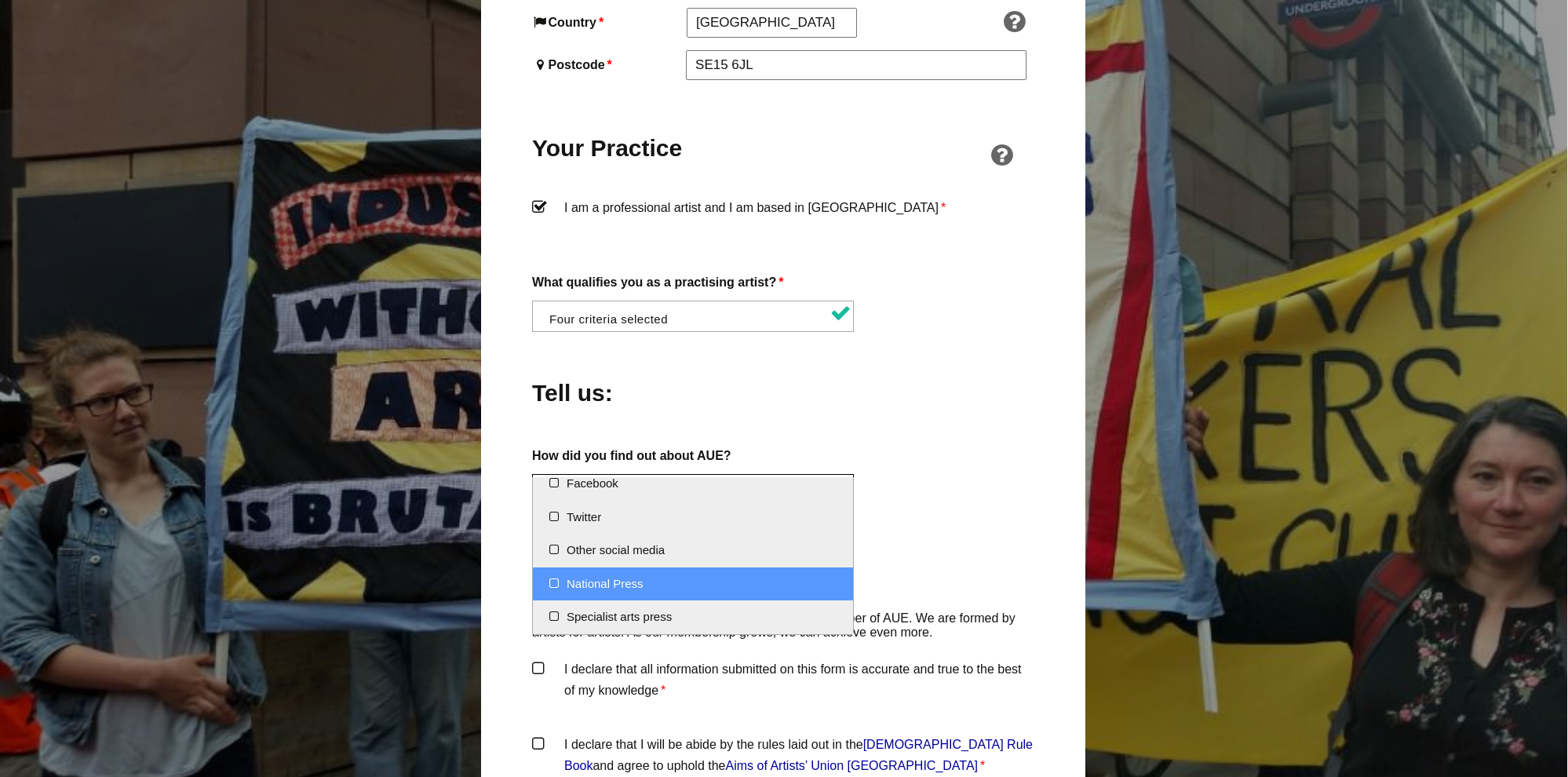
scroll to position [0, 0]
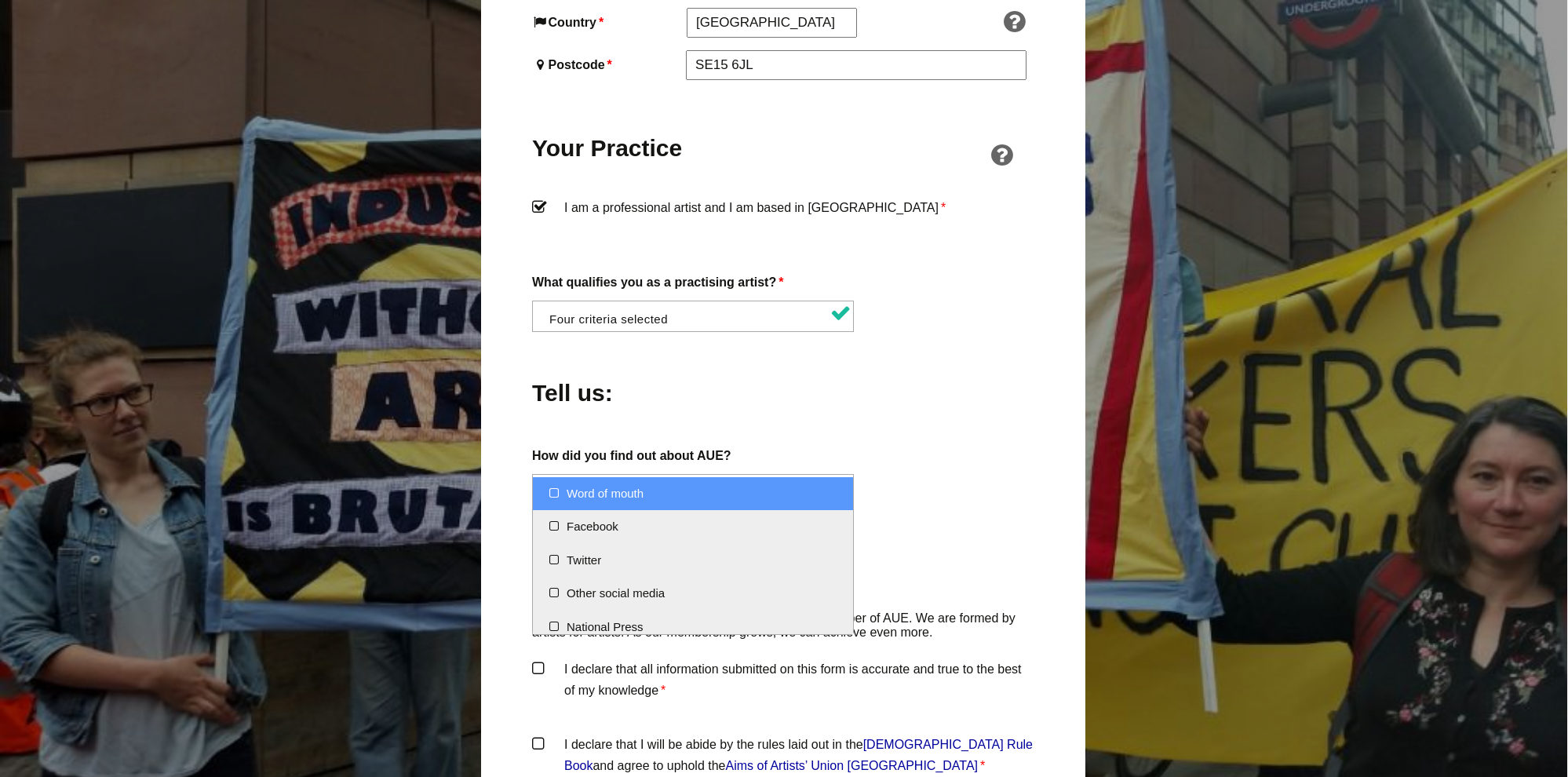
select select "Word of mouth"
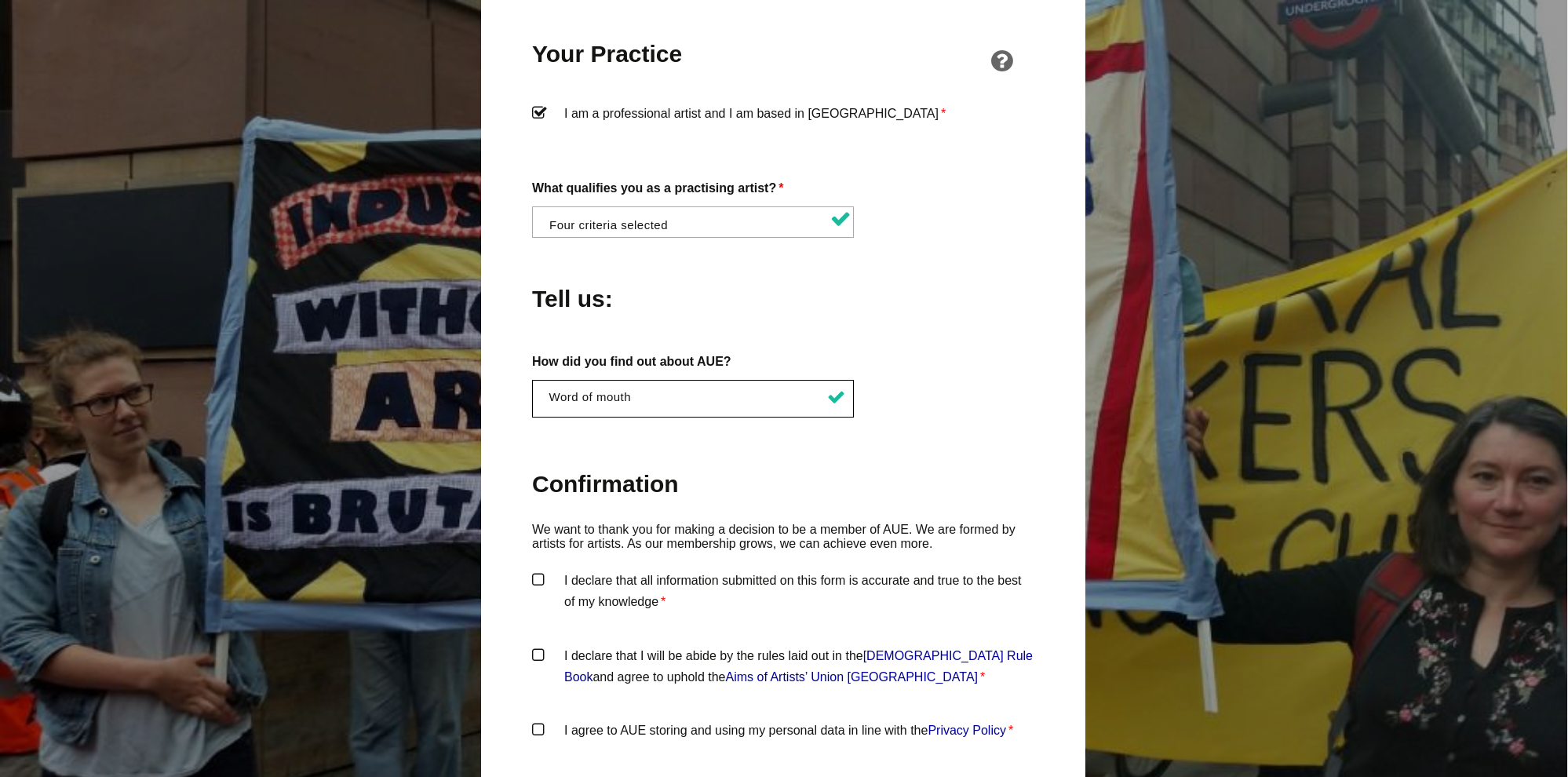
scroll to position [1315, 2]
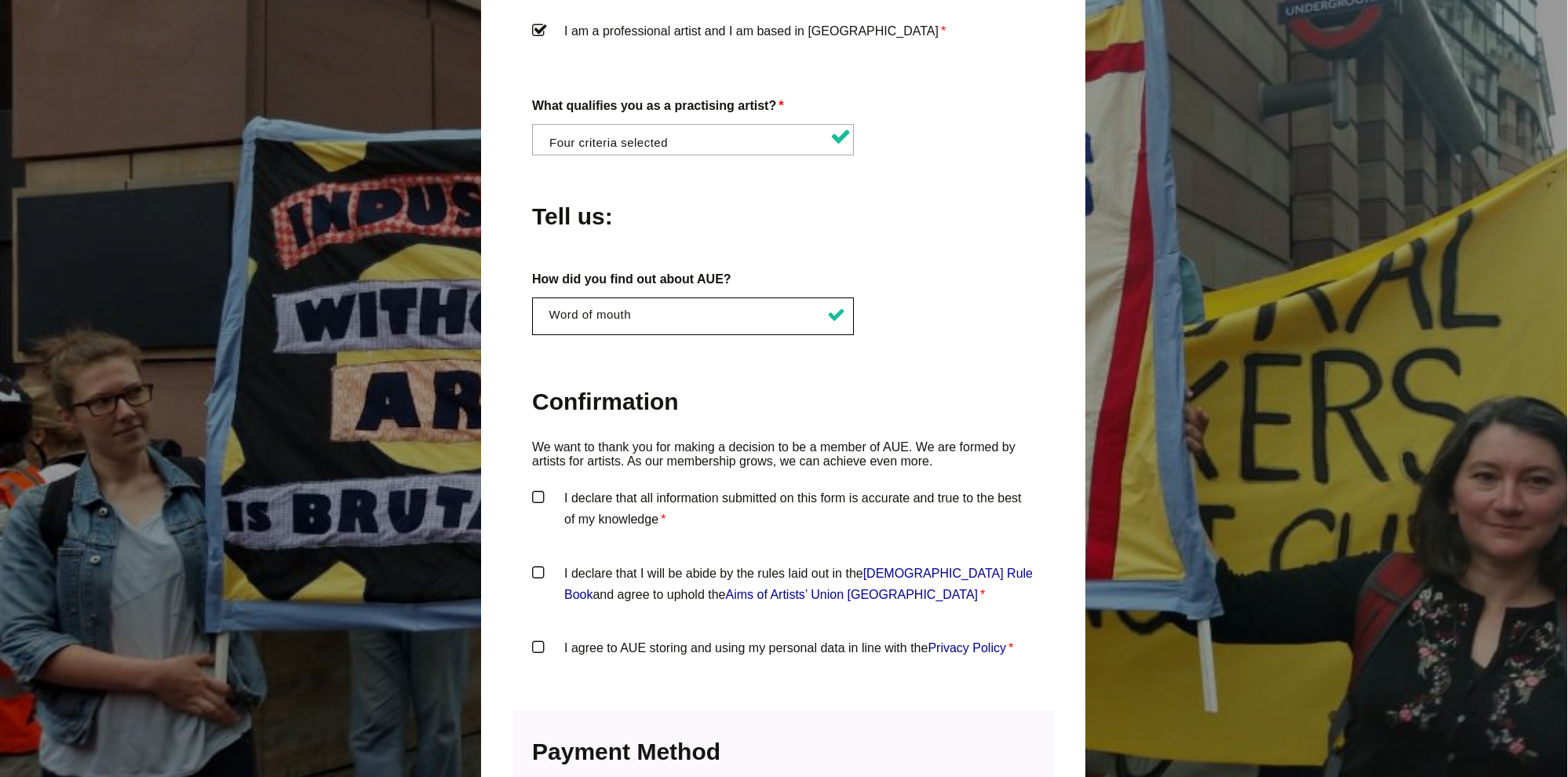
click at [622, 487] on label "I declare that all information submitted on this form is accurate and true to t…" at bounding box center [784, 511] width 502 height 47
click at [0, 0] on input "I declare that all information submitted on this form is accurate and true to t…" at bounding box center [0, 0] width 0 height 0
click at [623, 563] on label "I declare that I will be abide by the rules laid out in the Artists' Union Engl…" at bounding box center [784, 586] width 502 height 47
click at [0, 0] on input "I declare that I will be abide by the rules laid out in the Artists' Union Engl…" at bounding box center [0, 0] width 0 height 0
click at [655, 638] on label "I agree to AUE storing and using my personal data in line with the Privacy Poli…" at bounding box center [784, 661] width 502 height 47
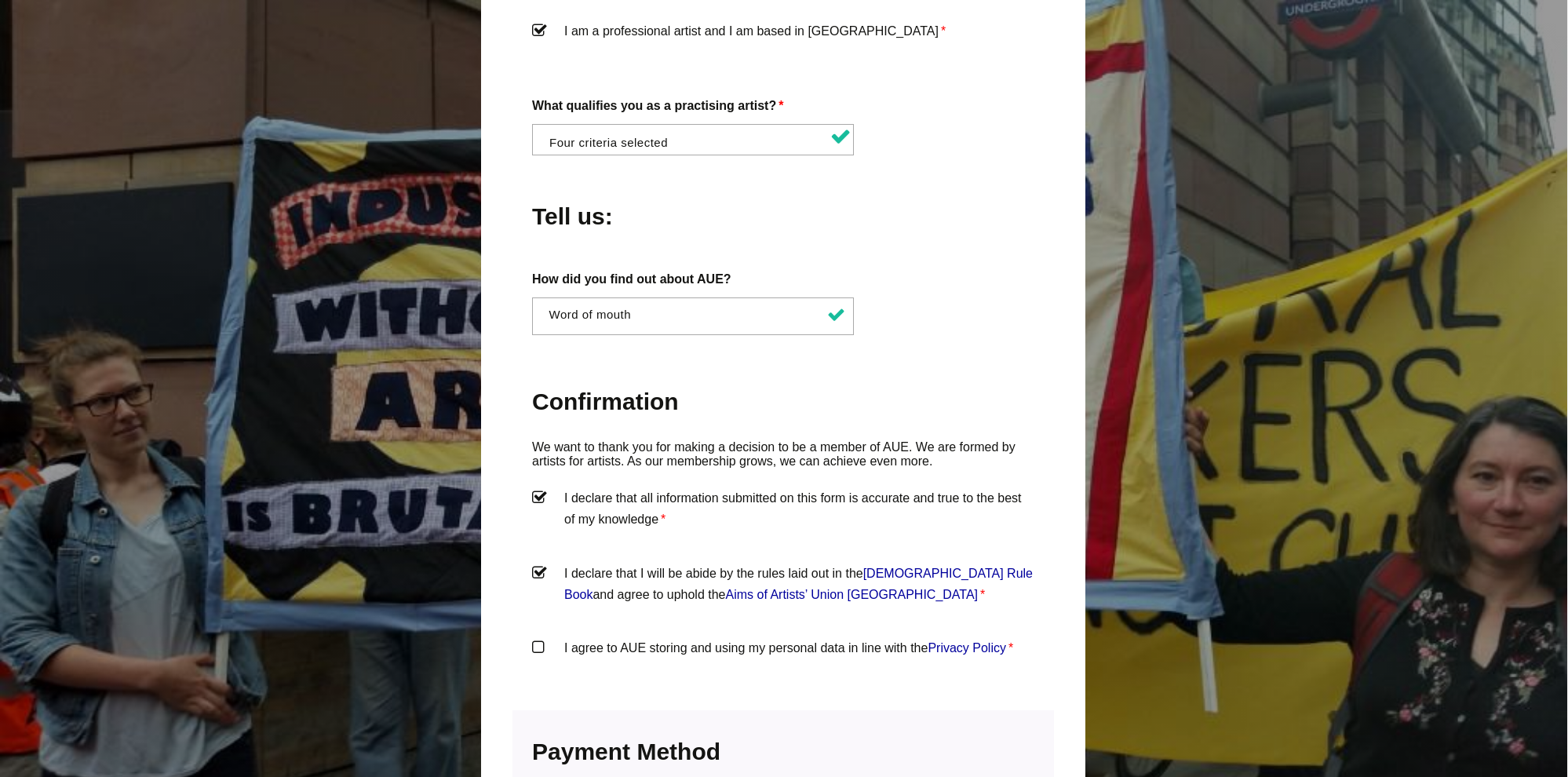
click at [0, 0] on input "I agree to AUE storing and using my personal data in line with the Privacy Poli…" at bounding box center [0, 0] width 0 height 0
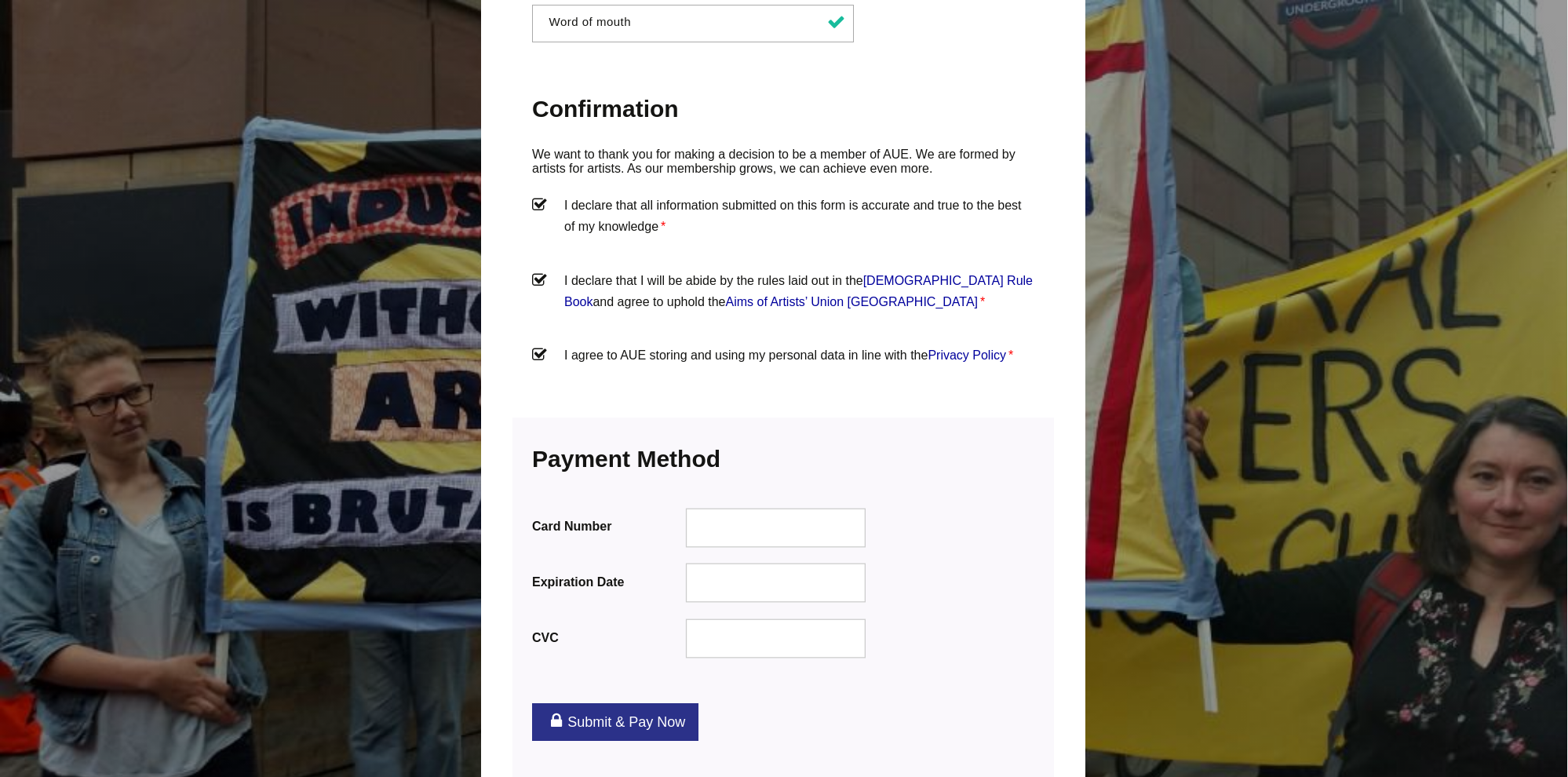
scroll to position [1792, 2]
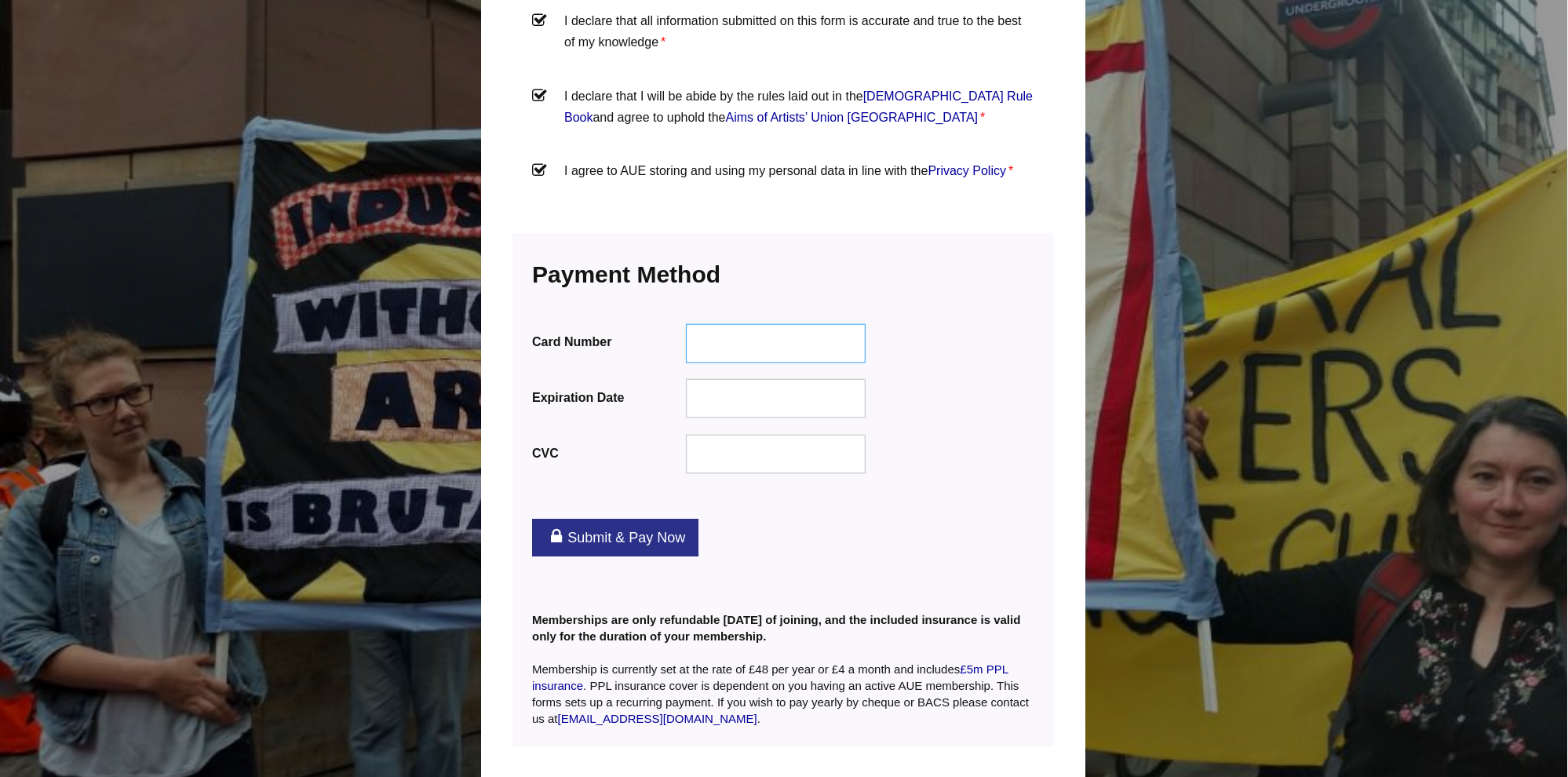
click at [748, 323] on div at bounding box center [776, 343] width 181 height 39
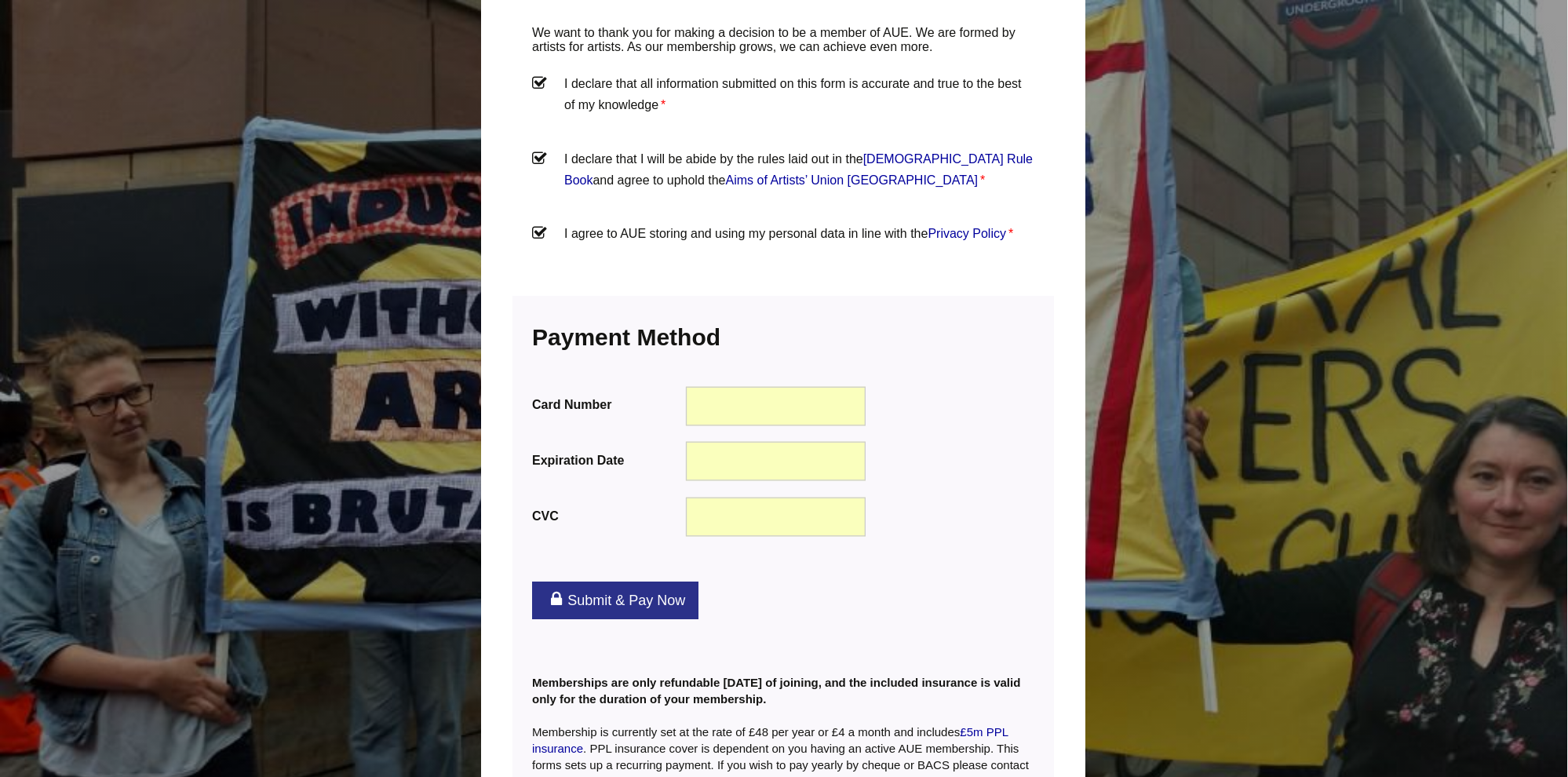
scroll to position [1719, 2]
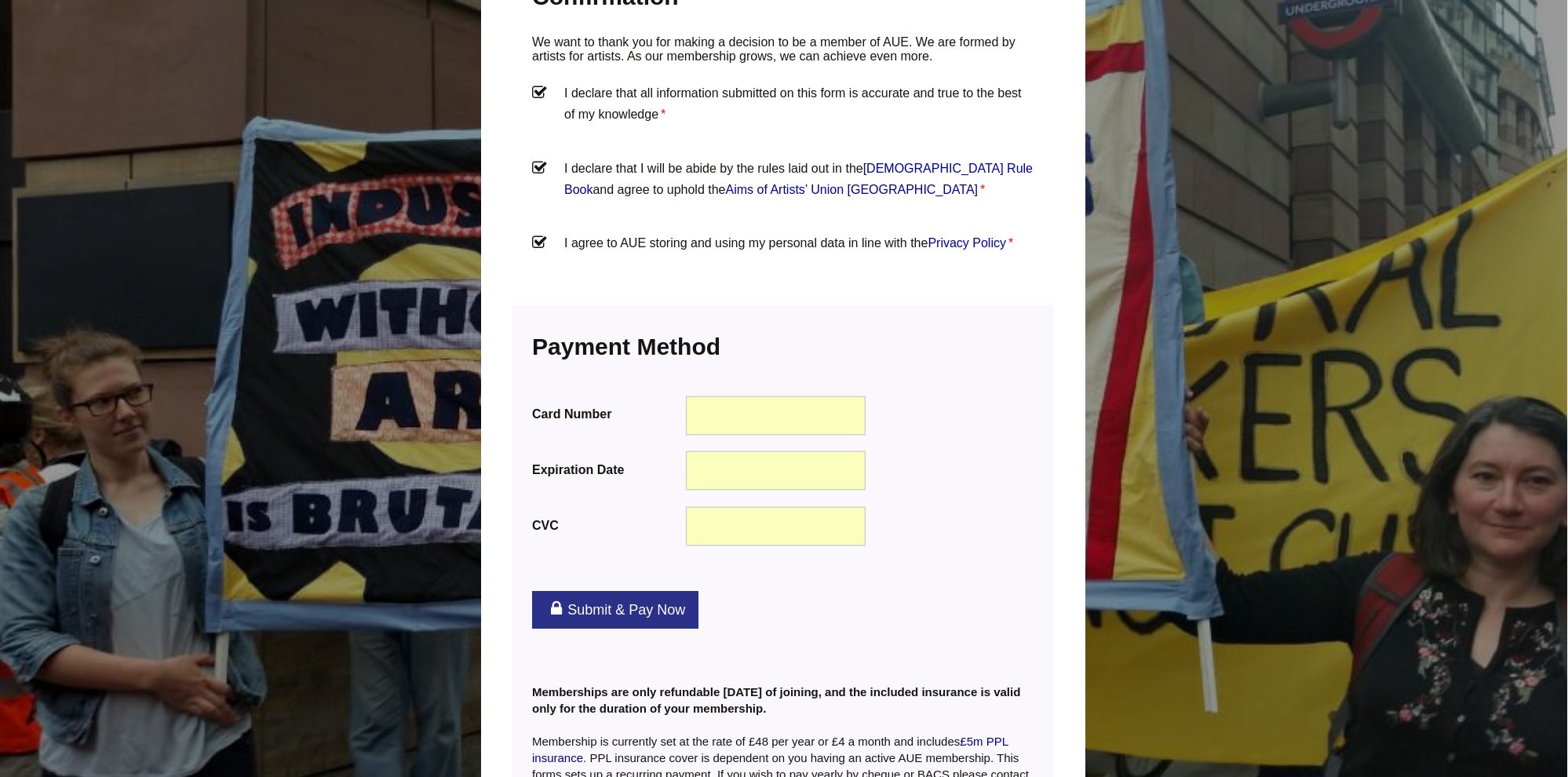
click at [608, 591] on link "Submit & Pay Now" at bounding box center [616, 610] width 166 height 38
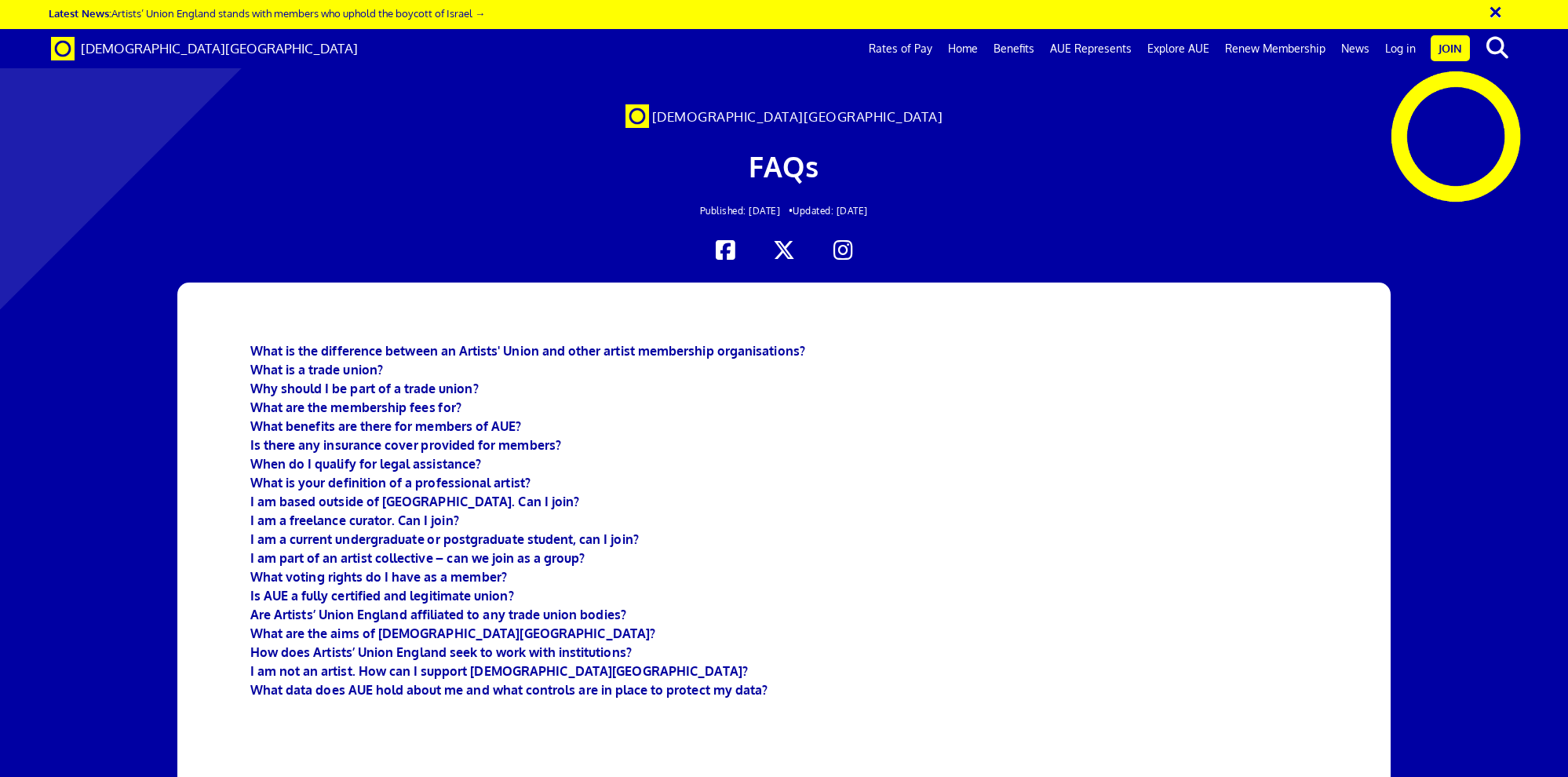
scroll to position [6234, 0]
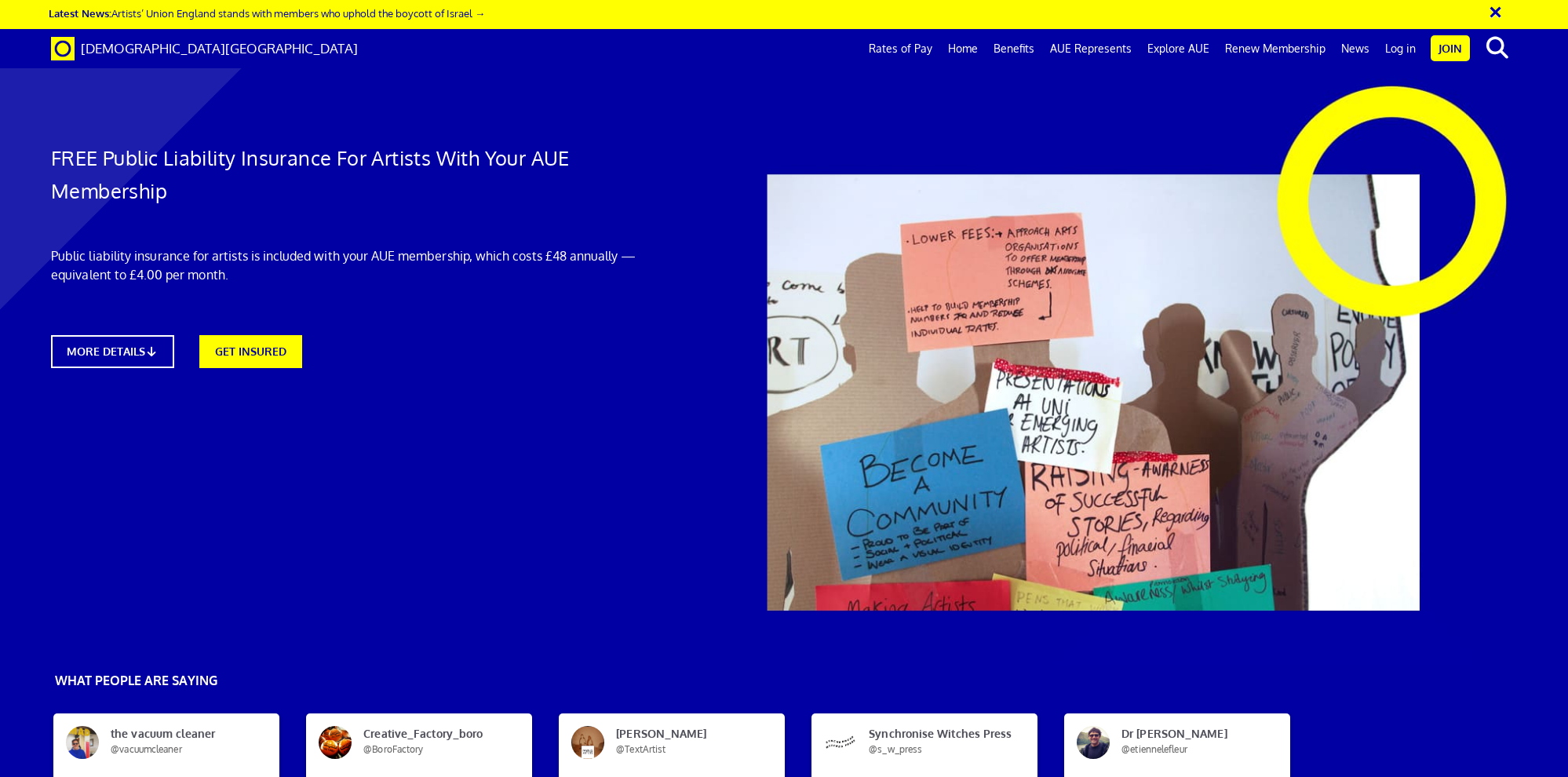
scroll to position [0, 27]
click at [120, 333] on link "MORE DETAILS" at bounding box center [113, 351] width 136 height 36
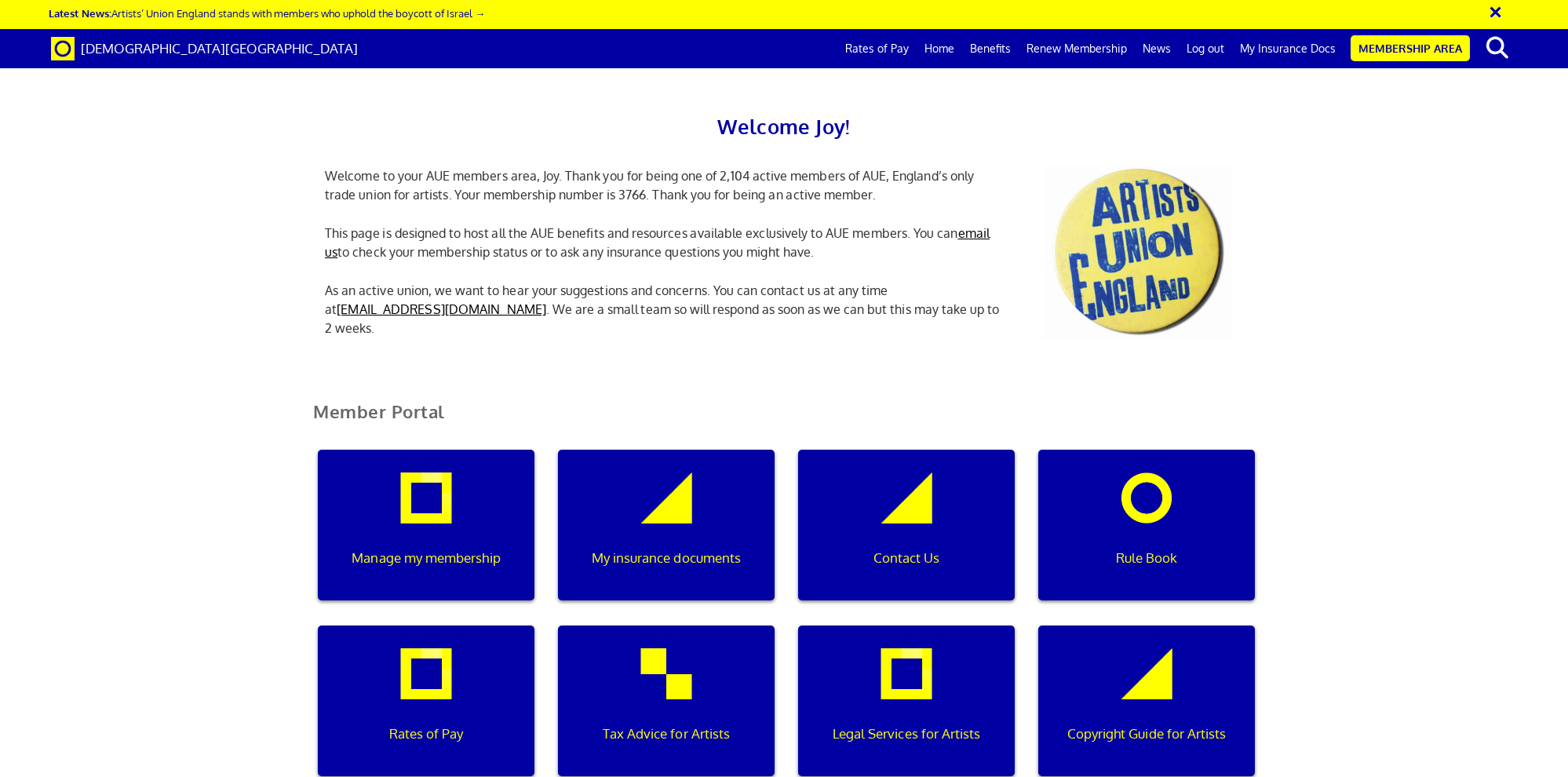
scroll to position [309, 0]
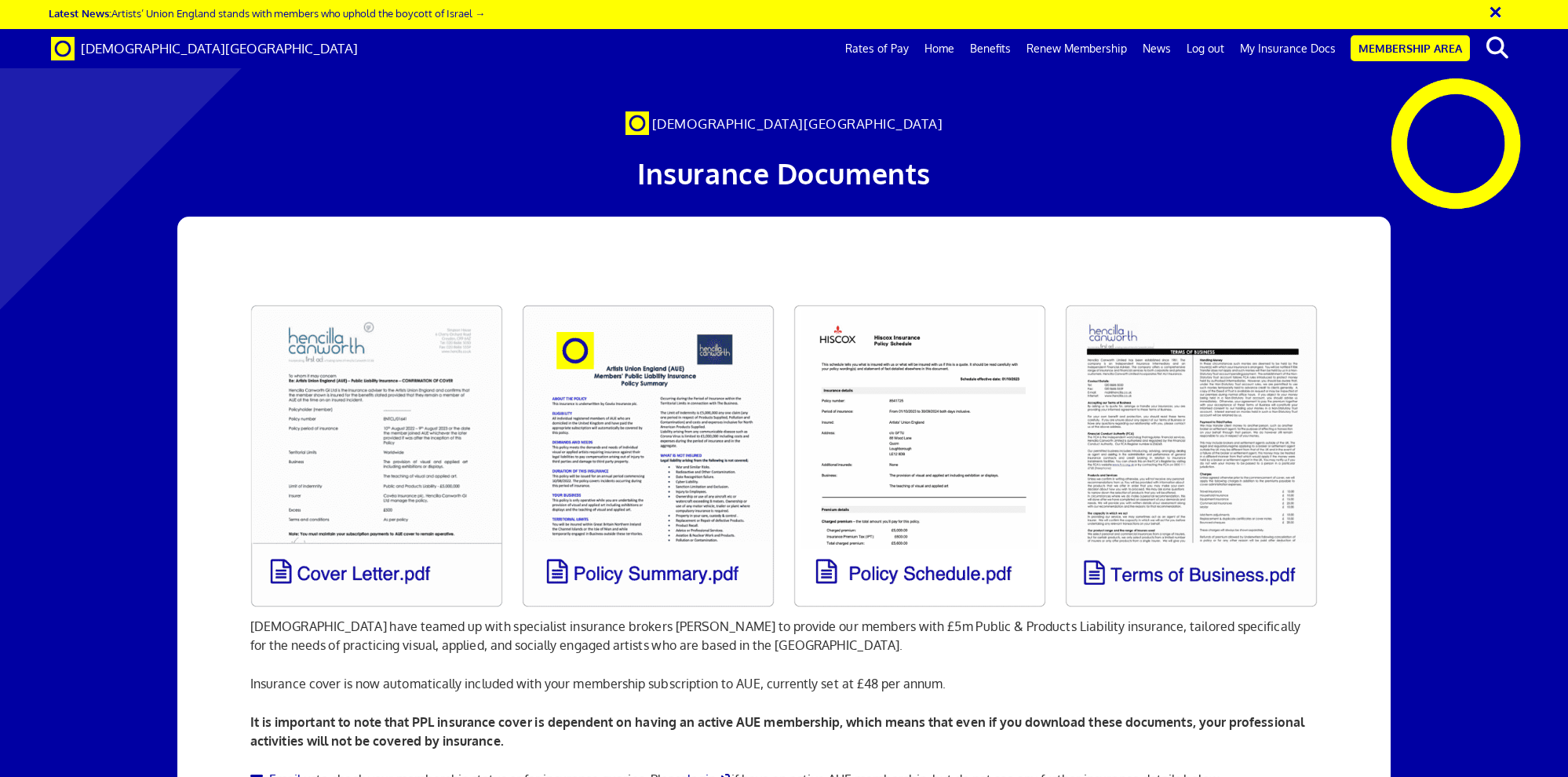
scroll to position [98, 0]
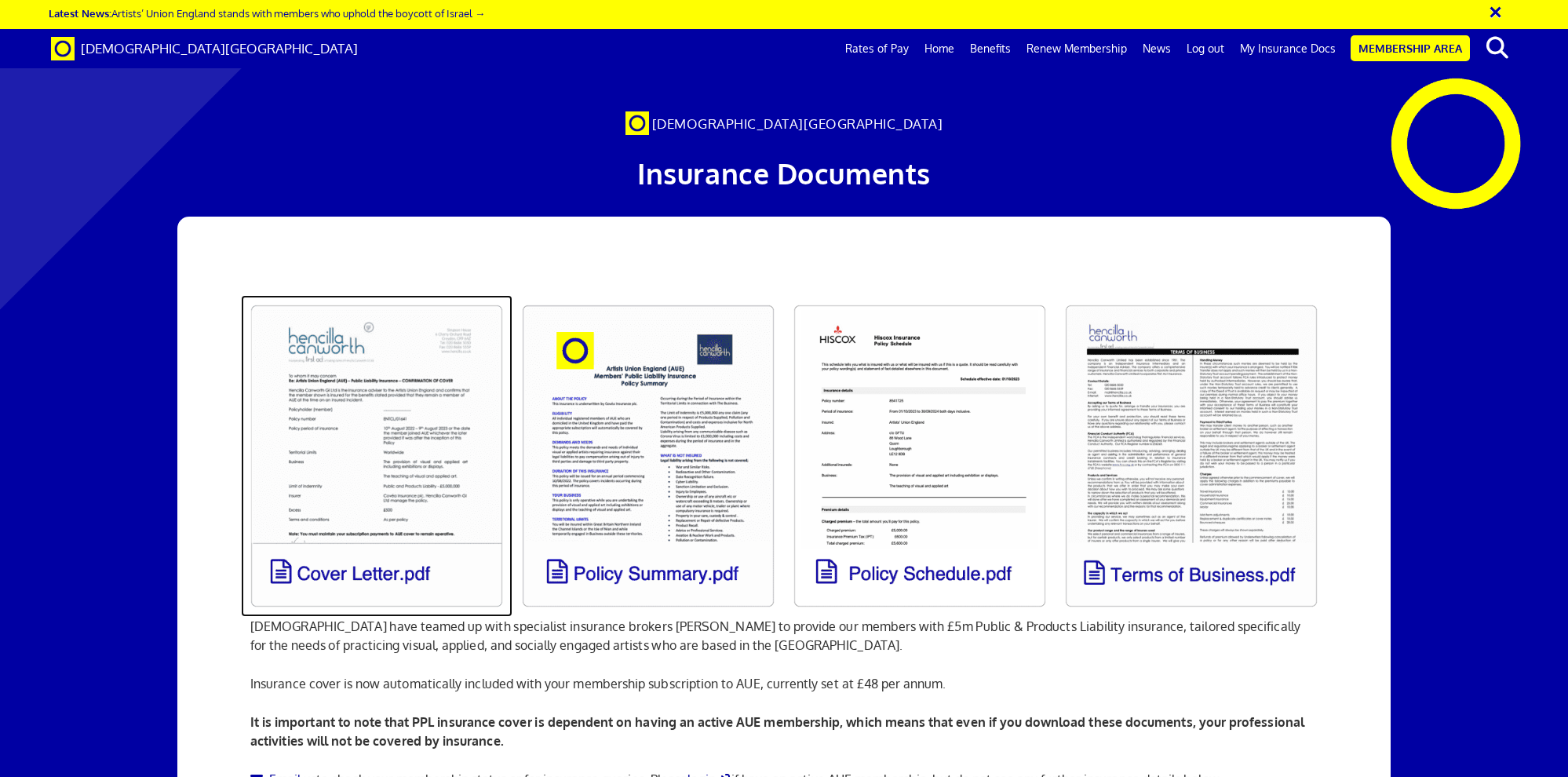
click at [384, 295] on link at bounding box center [376, 455] width 271 height 322
